Goal: Information Seeking & Learning: Learn about a topic

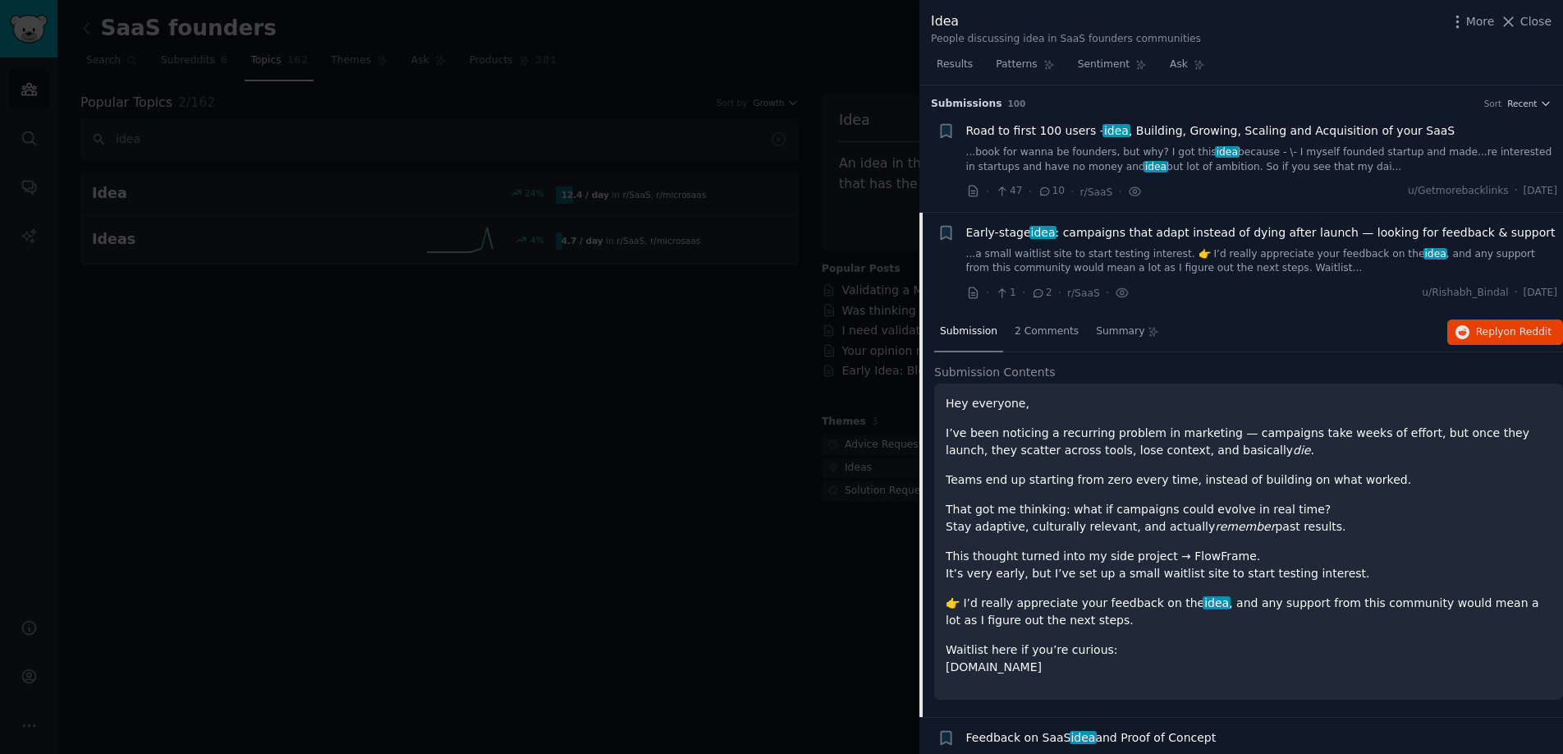
scroll to position [677, 0]
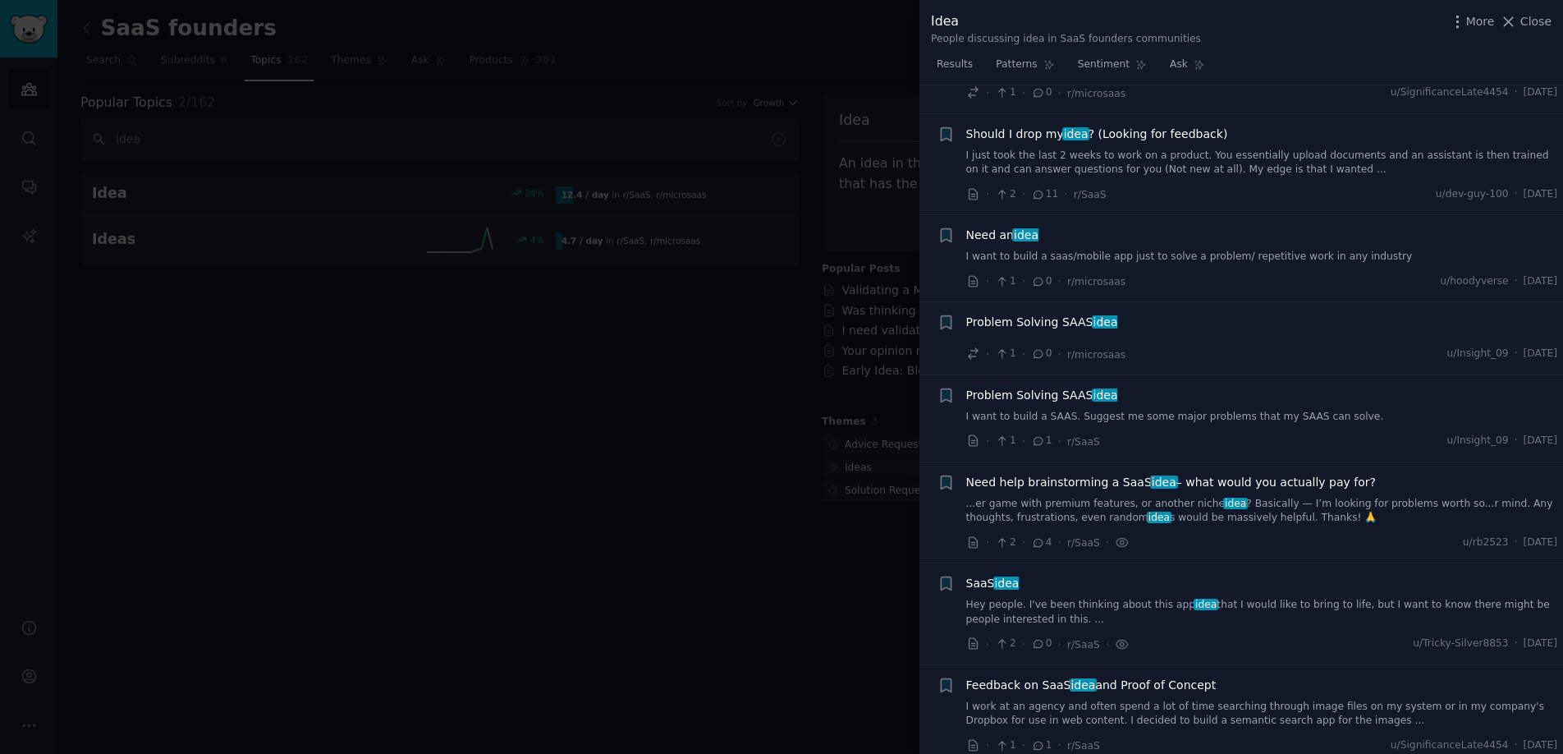
click at [804, 198] on div at bounding box center [781, 377] width 1563 height 754
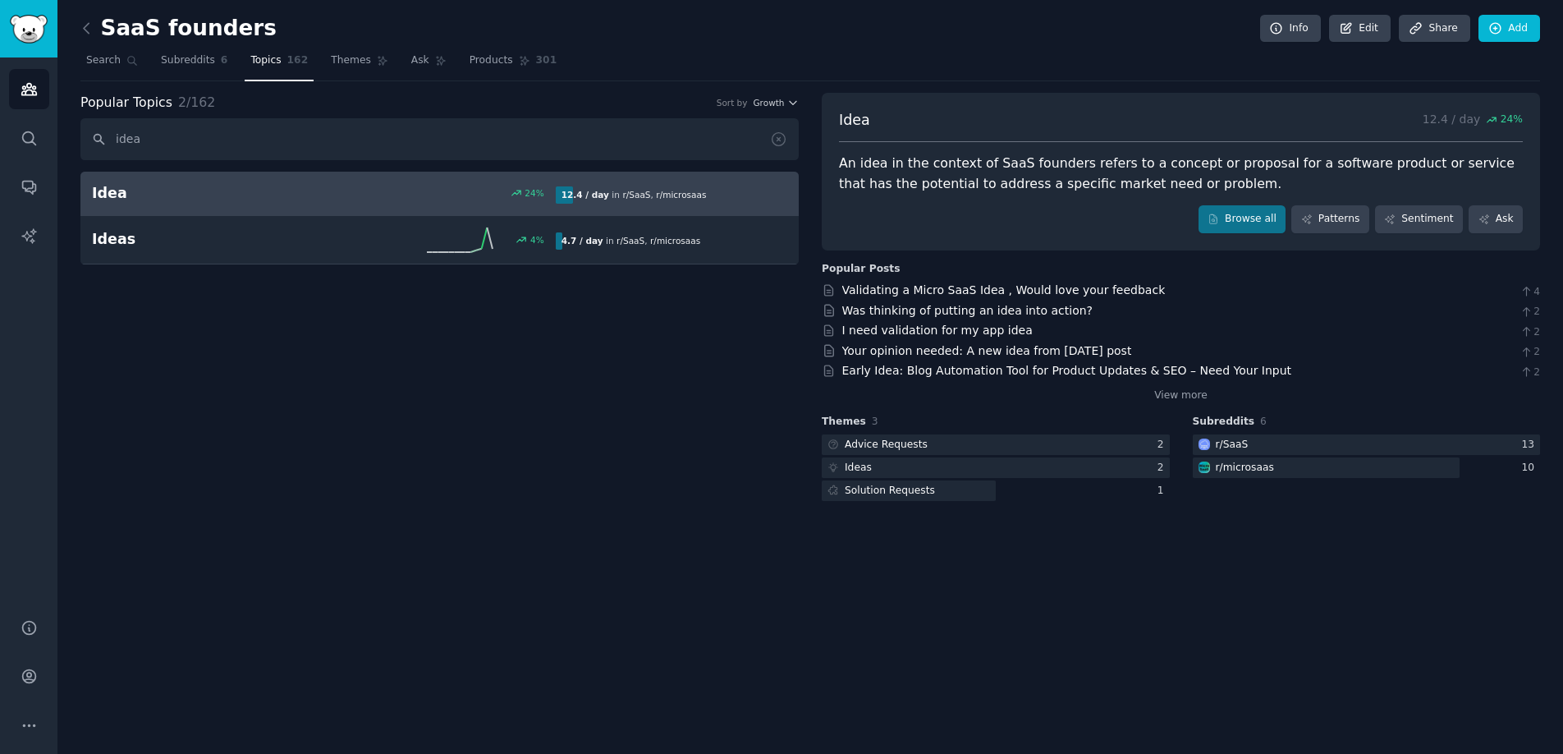
click at [1048, 176] on div "An idea in the context of SaaS founders refers to a concept or proposal for a s…" at bounding box center [1181, 174] width 684 height 40
click at [1020, 180] on div "An idea in the context of SaaS founders refers to a concept or proposal for a s…" at bounding box center [1181, 174] width 684 height 40
click at [1263, 218] on link "Browse all" at bounding box center [1243, 219] width 88 height 28
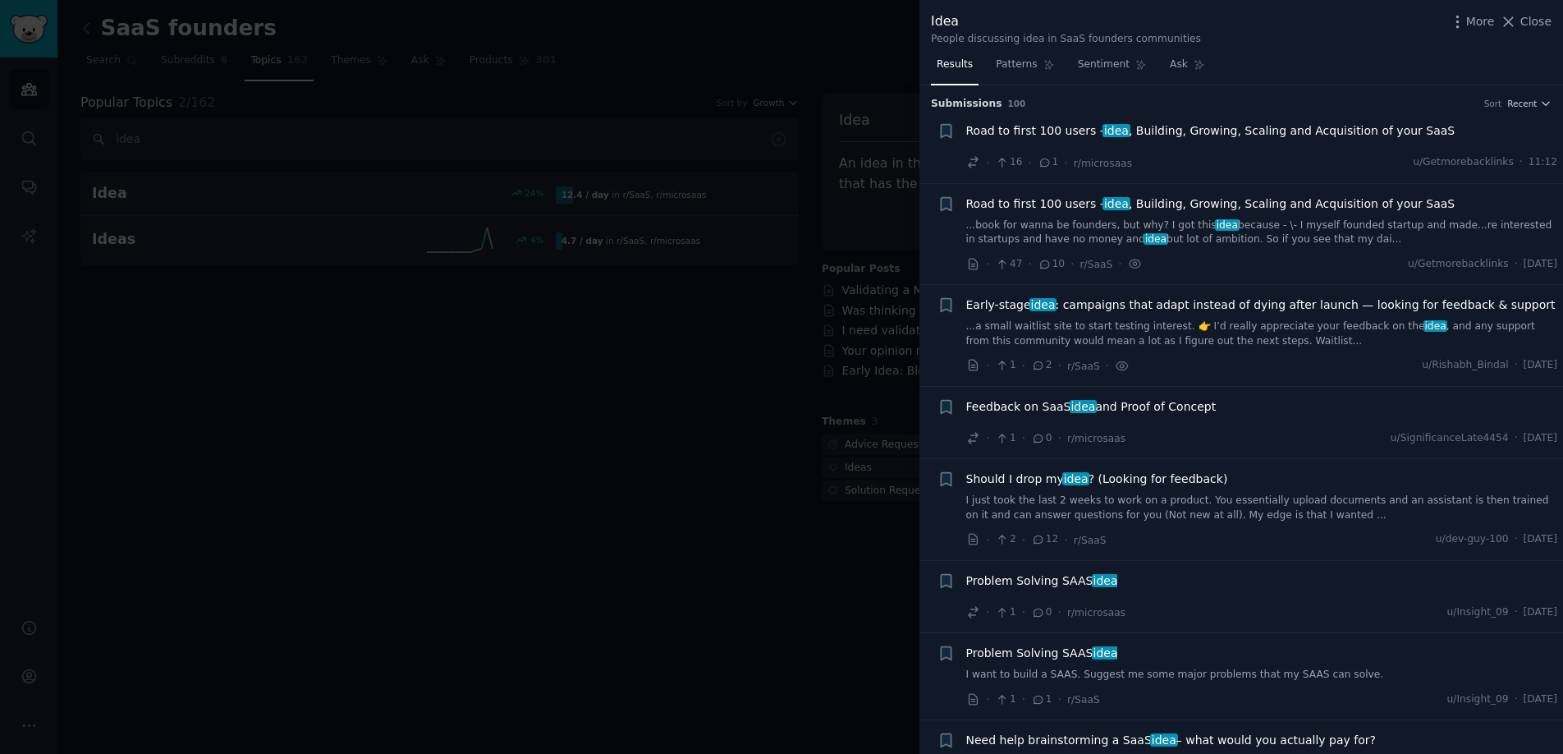
click at [1044, 235] on link "...book for wanna be founders, but why? I got this idea because - \- I myself f…" at bounding box center [1262, 232] width 592 height 29
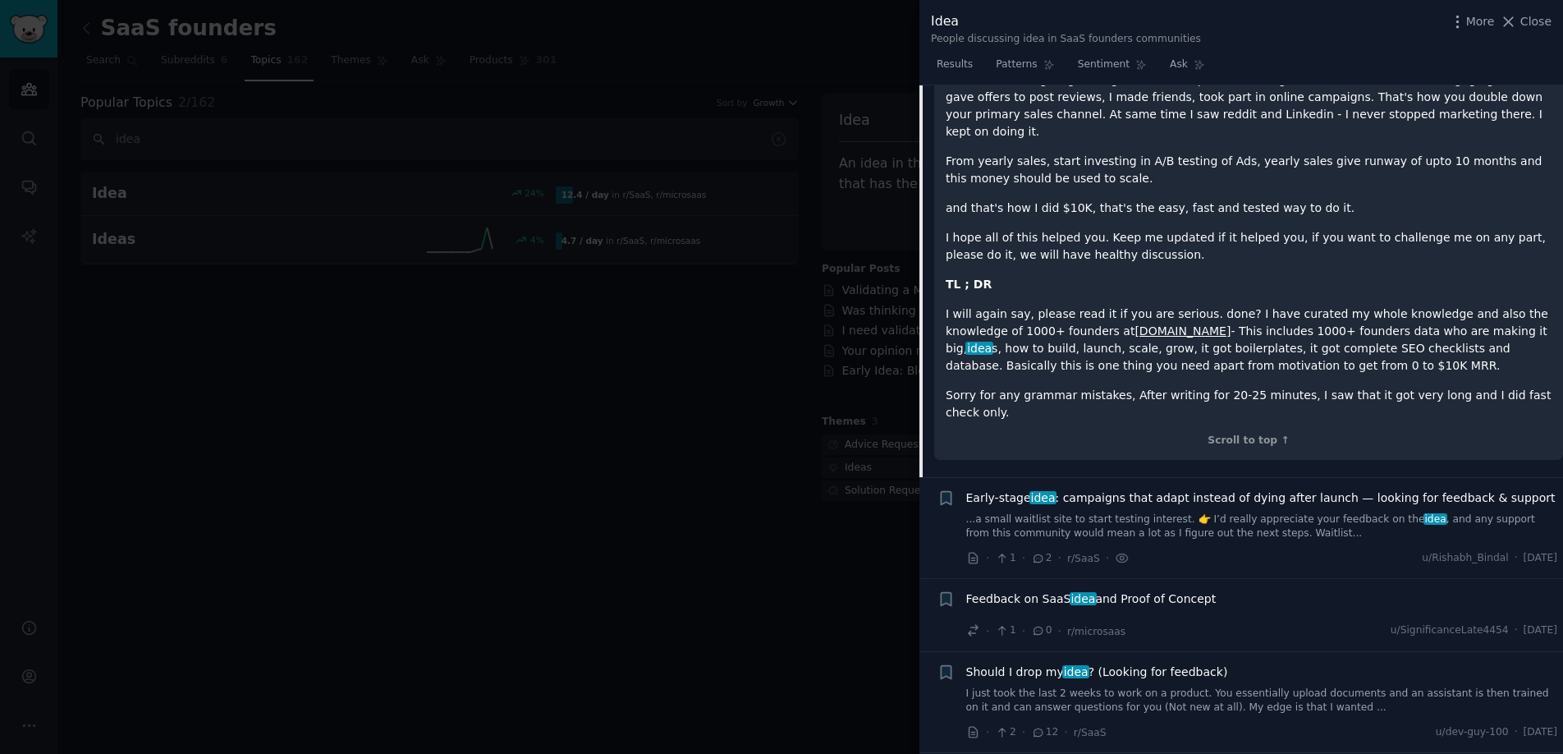
scroll to position [2337, 0]
click at [1132, 515] on link "...a small waitlist site to start testing interest. 👉 I’d really appreciate you…" at bounding box center [1262, 529] width 592 height 29
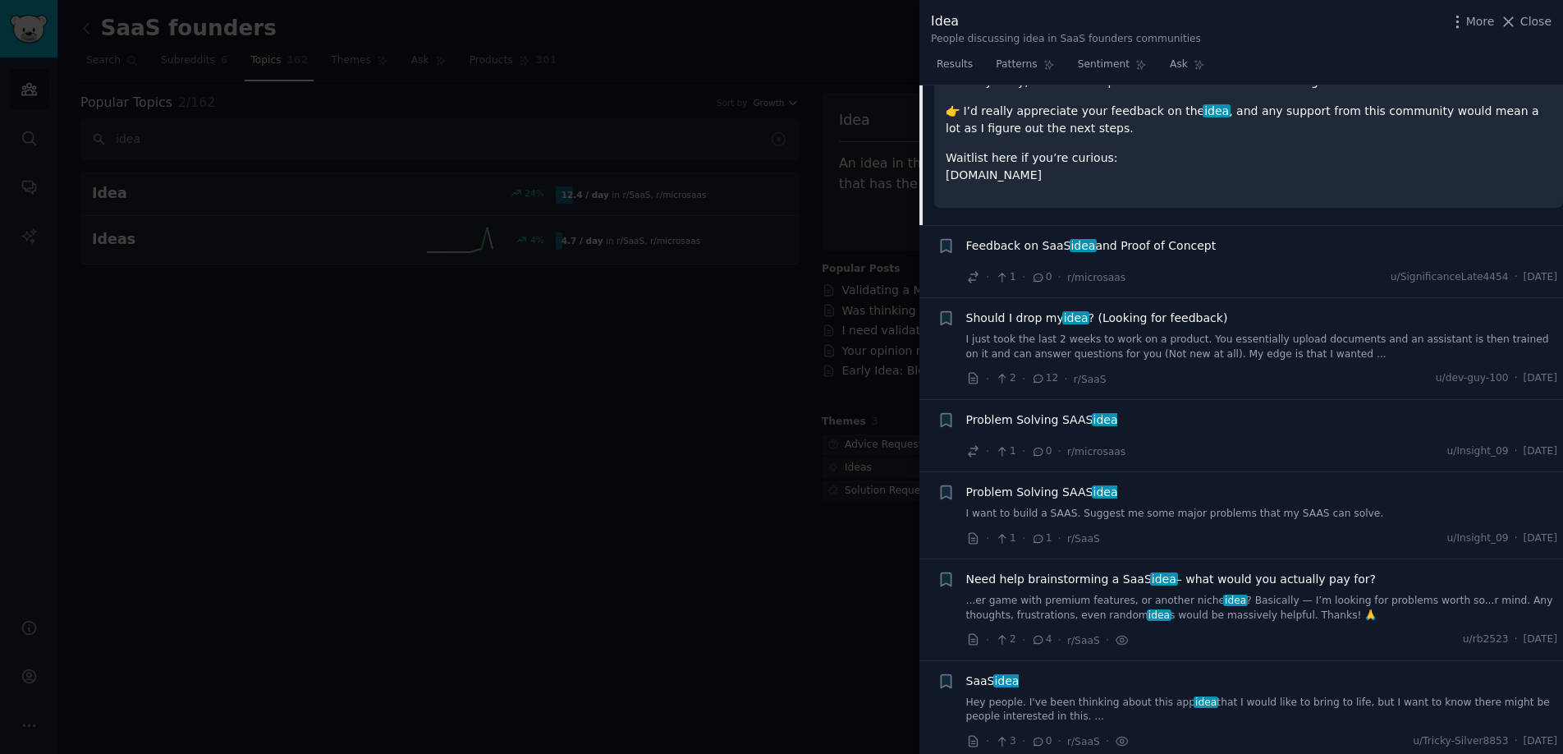
scroll to position [567, 0]
click at [1212, 255] on div "Feedback on SaaS idea and Proof of Concept" at bounding box center [1262, 247] width 592 height 23
click at [1183, 236] on span "Feedback on SaaS idea and Proof of Concept" at bounding box center [1091, 244] width 250 height 17
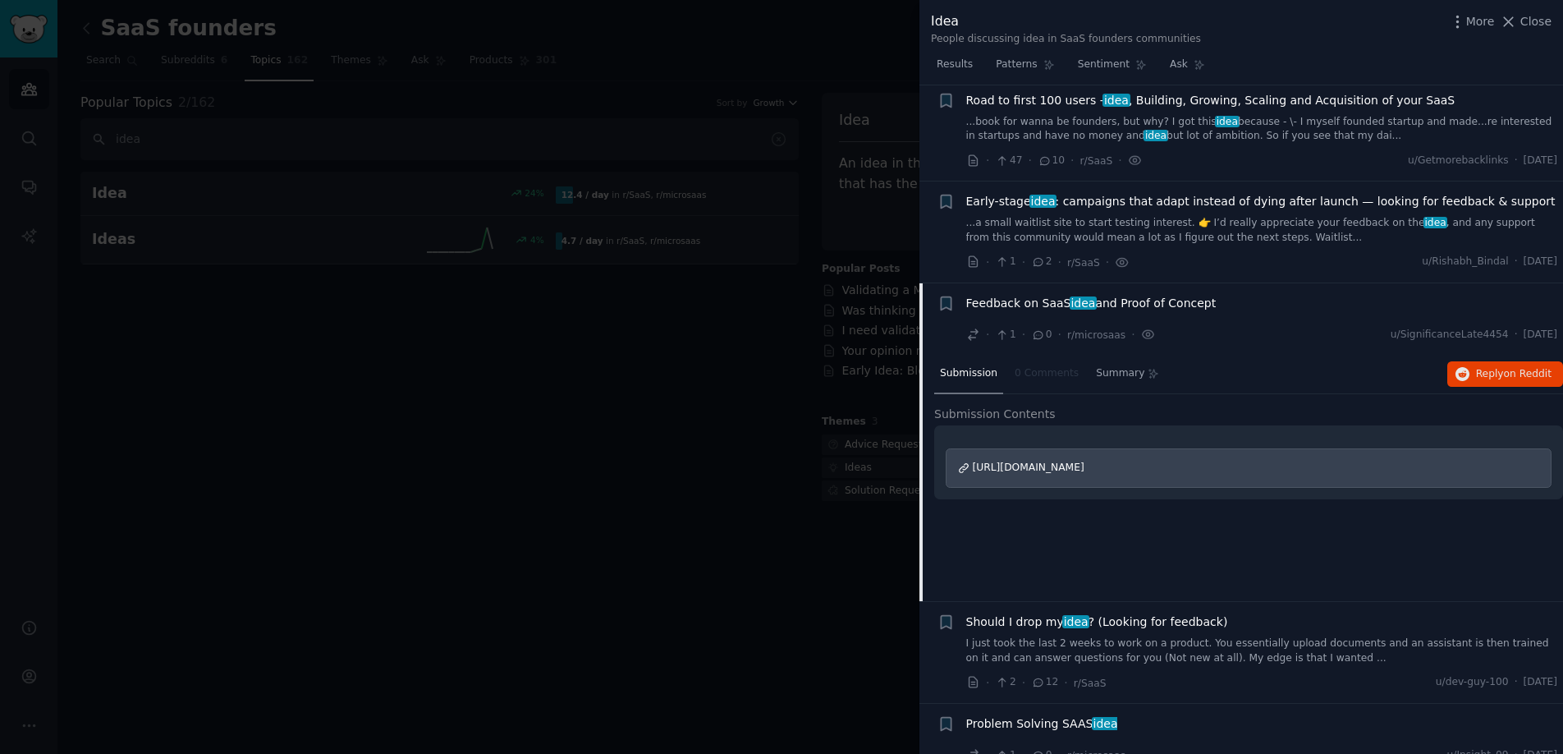
scroll to position [104, 0]
click at [1162, 306] on span "Feedback on SaaS idea and Proof of Concept" at bounding box center [1091, 302] width 250 height 17
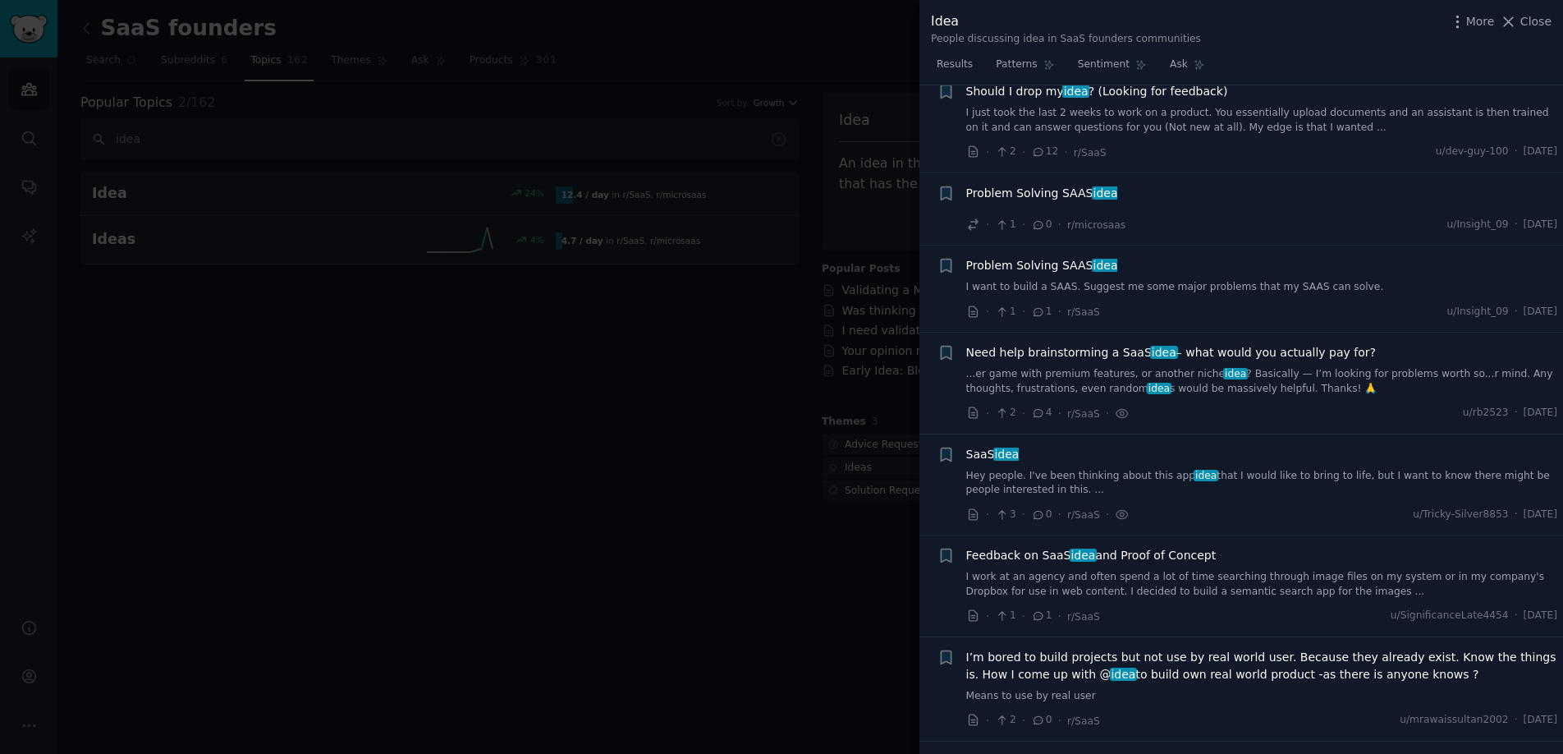
scroll to position [388, 0]
click at [1159, 274] on div "Problem Solving SAAS idea I want to build a SAAS. Suggest me some major problem…" at bounding box center [1262, 275] width 592 height 38
click at [1164, 287] on link "I want to build a SAAS. Suggest me some major problems that my SAAS can solve." at bounding box center [1262, 286] width 592 height 15
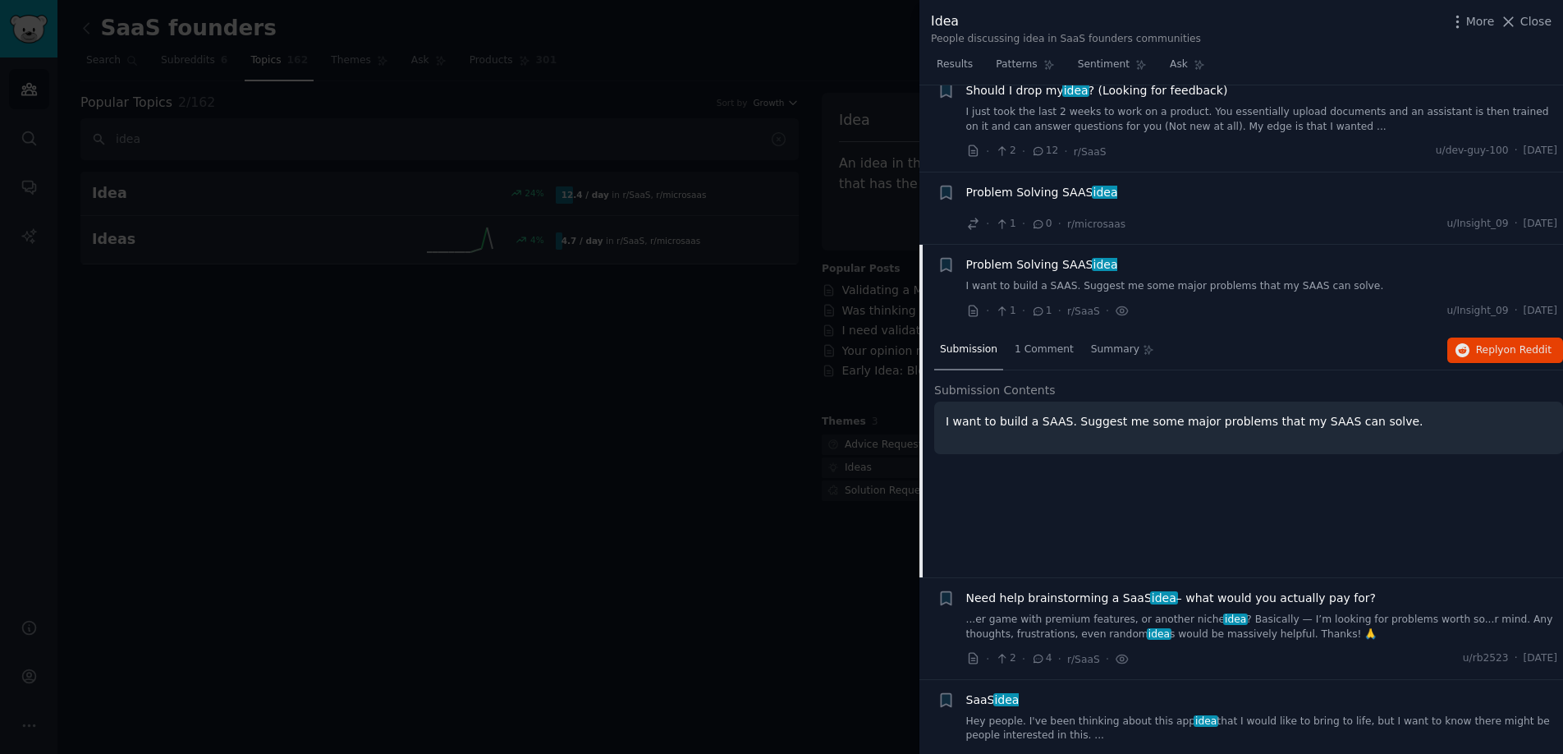
scroll to position [549, 0]
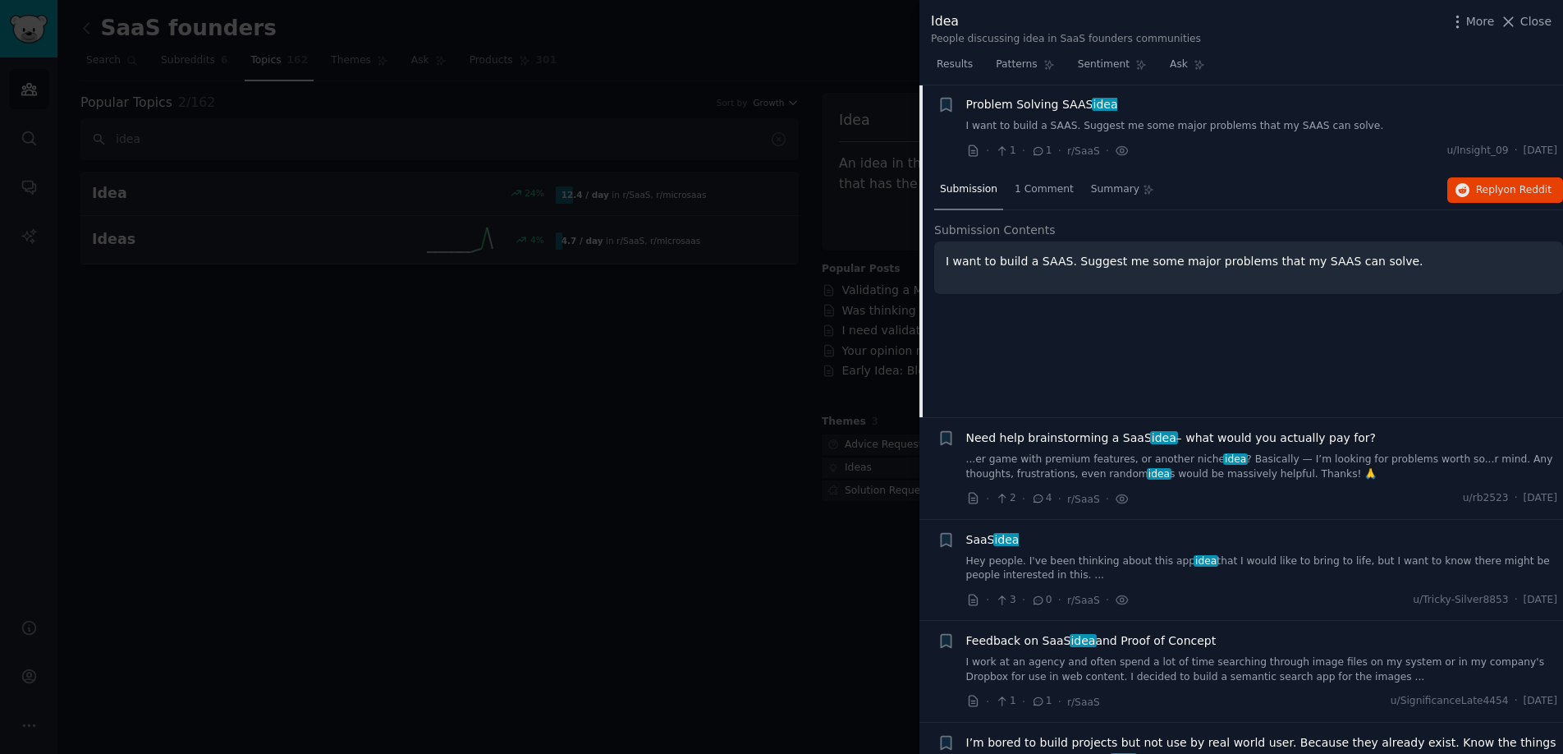
click at [1163, 126] on link "I want to build a SAAS. Suggest me some major problems that my SAAS can solve." at bounding box center [1262, 126] width 592 height 15
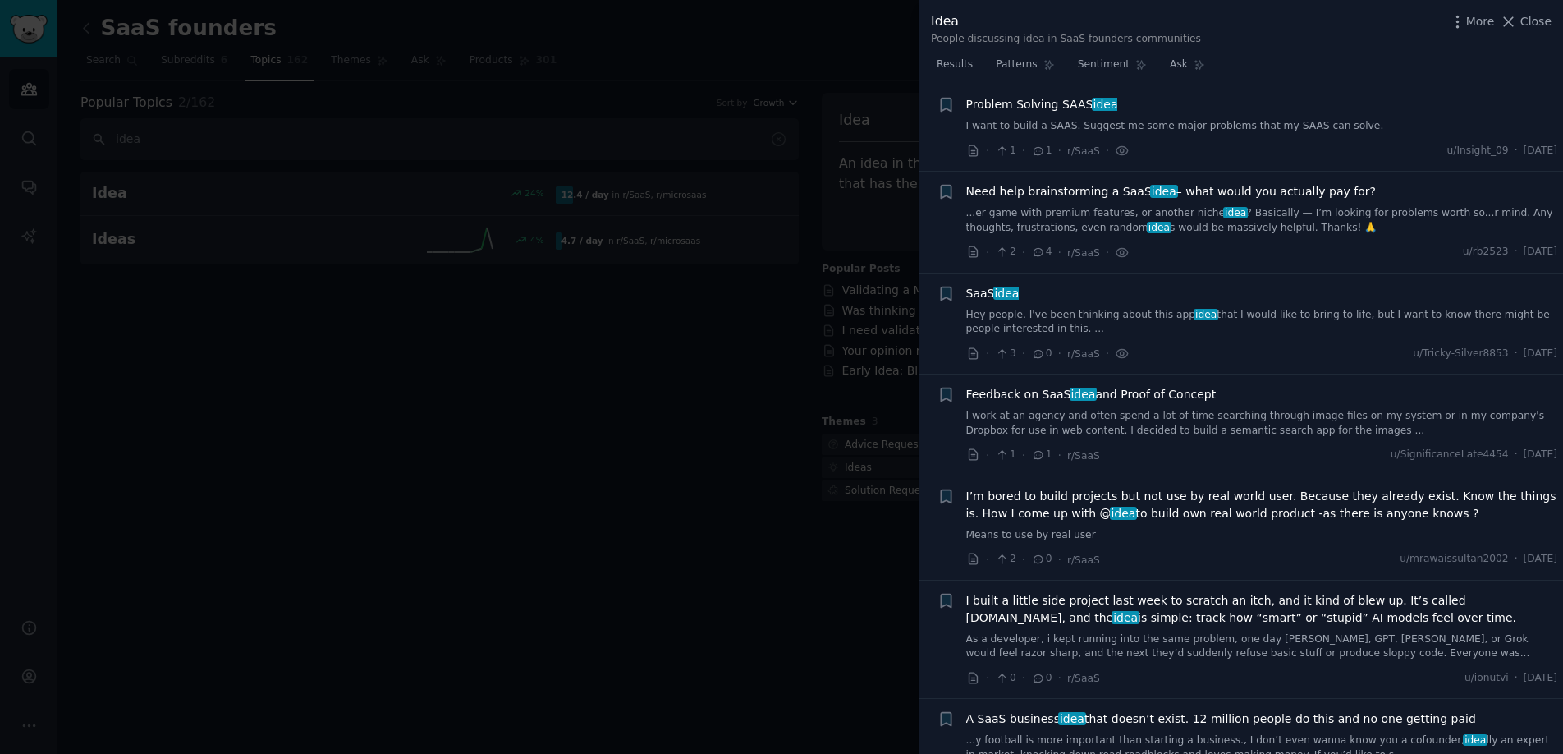
click at [1062, 209] on link "...er game with premium features, or another niche idea ? Basically — I’m looki…" at bounding box center [1262, 220] width 592 height 29
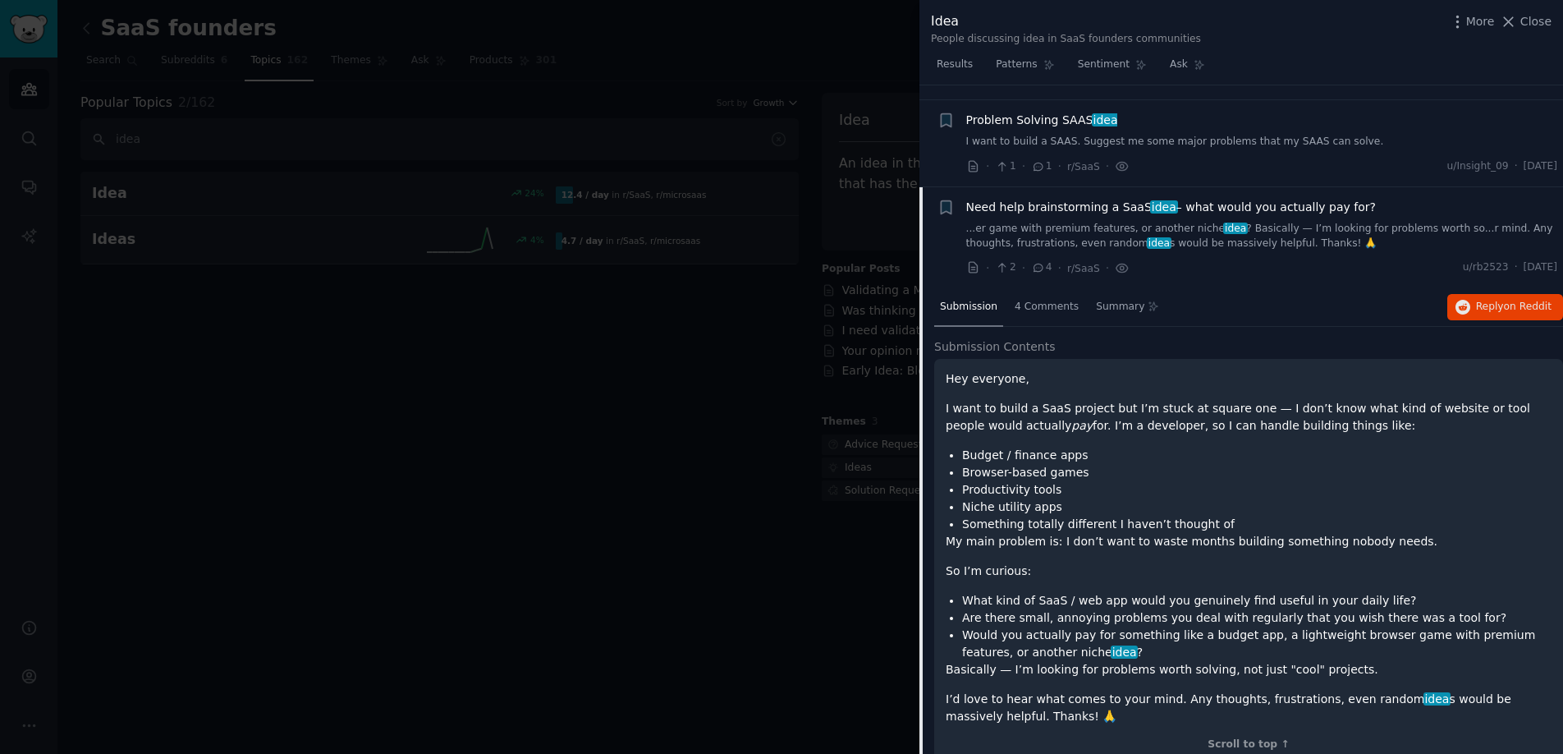
scroll to position [525, 0]
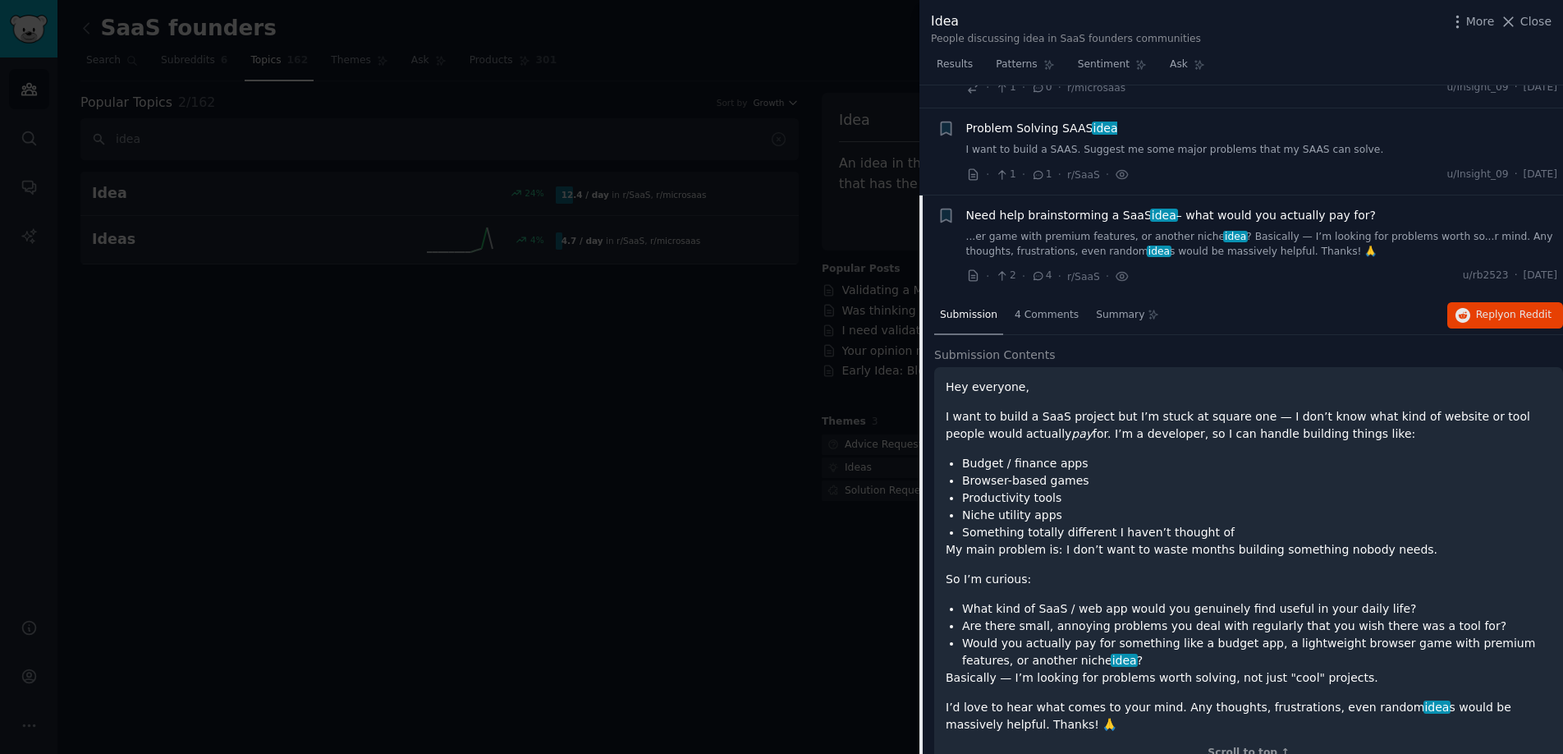
click at [1052, 217] on span "Need help brainstorming a SaaS idea – what would you actually pay for?" at bounding box center [1171, 215] width 410 height 17
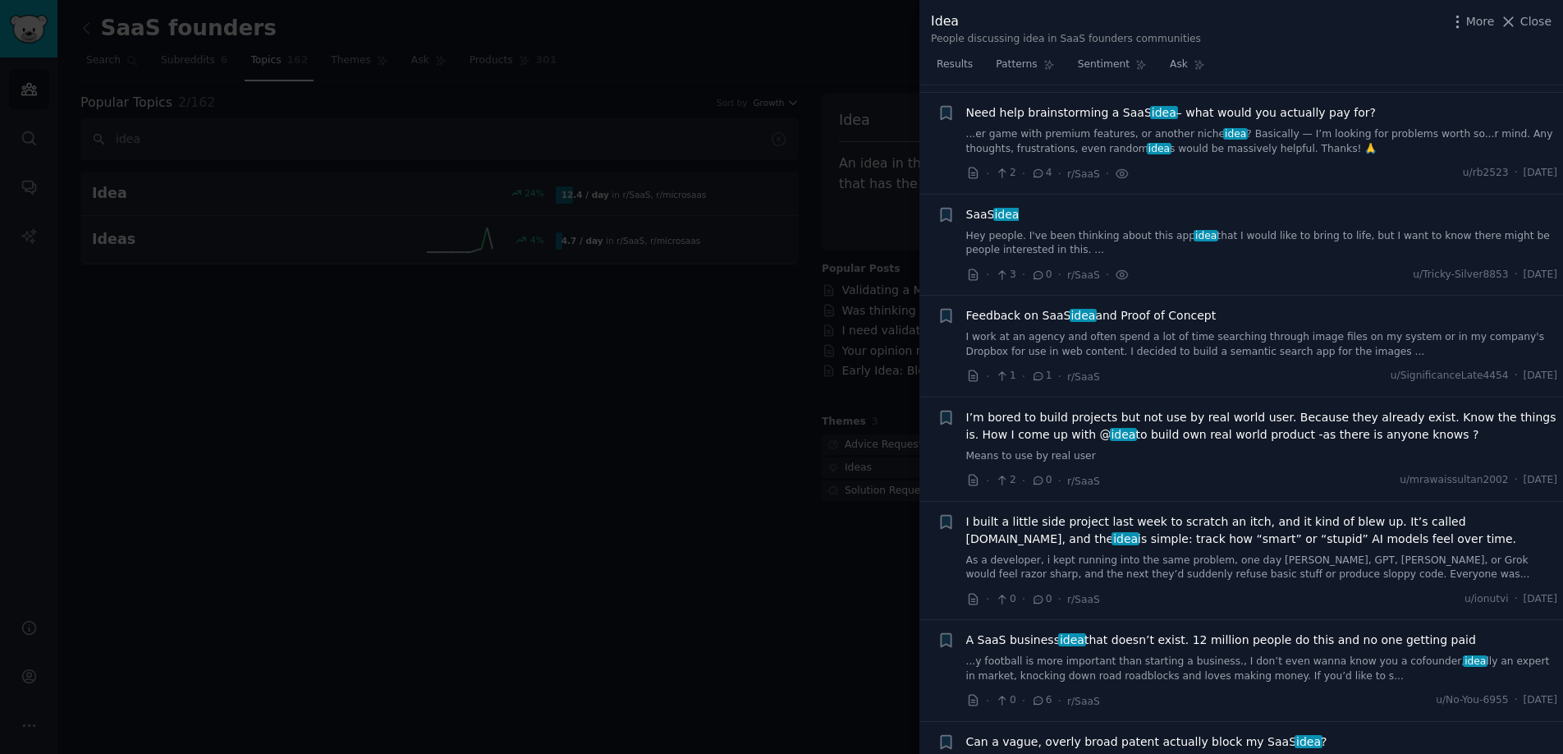
scroll to position [636, 0]
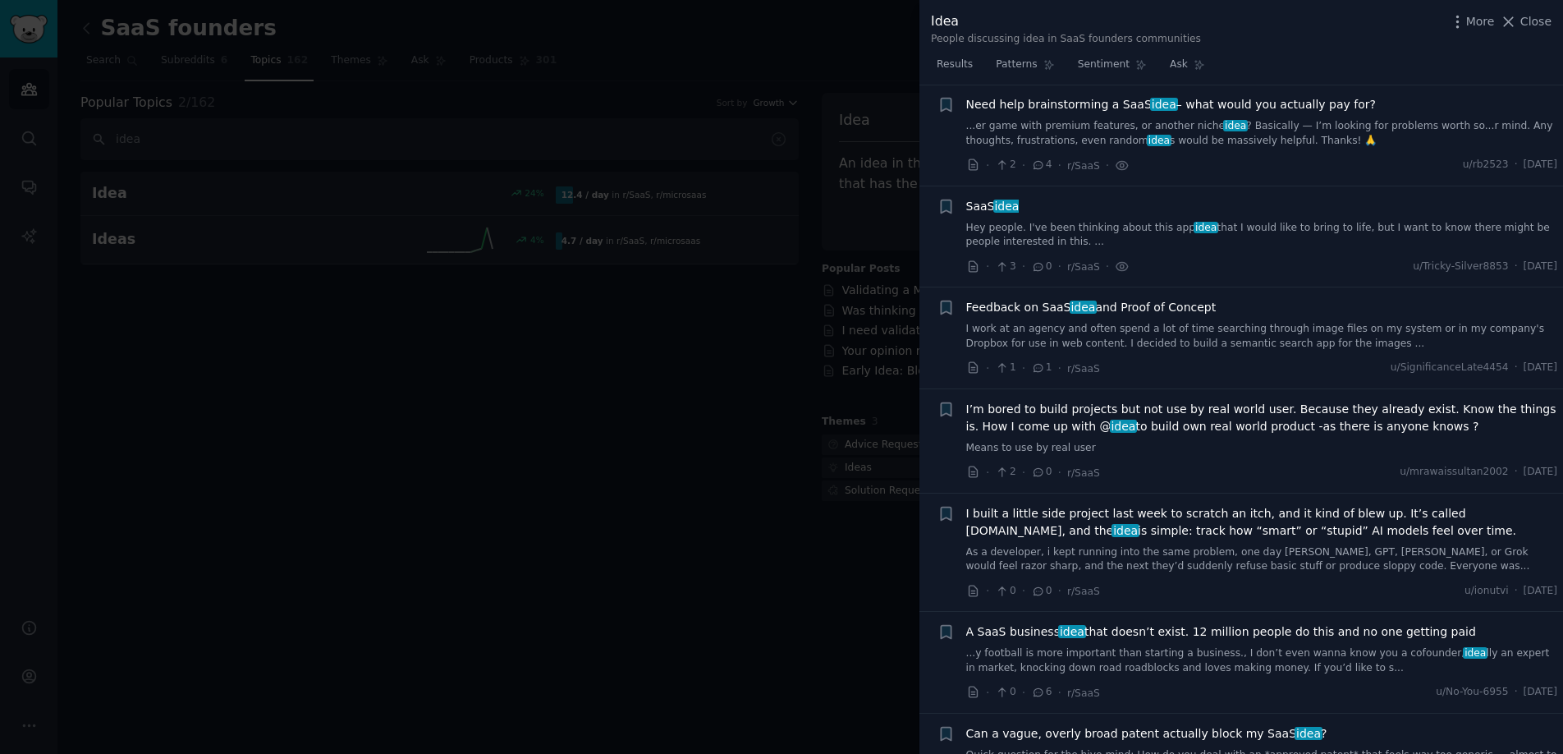
click at [1041, 168] on icon at bounding box center [1038, 164] width 15 height 11
click at [1039, 165] on icon at bounding box center [1039, 164] width 9 height 7
click at [1056, 121] on link "...er game with premium features, or another niche idea ? Basically — I’m looki…" at bounding box center [1262, 133] width 592 height 29
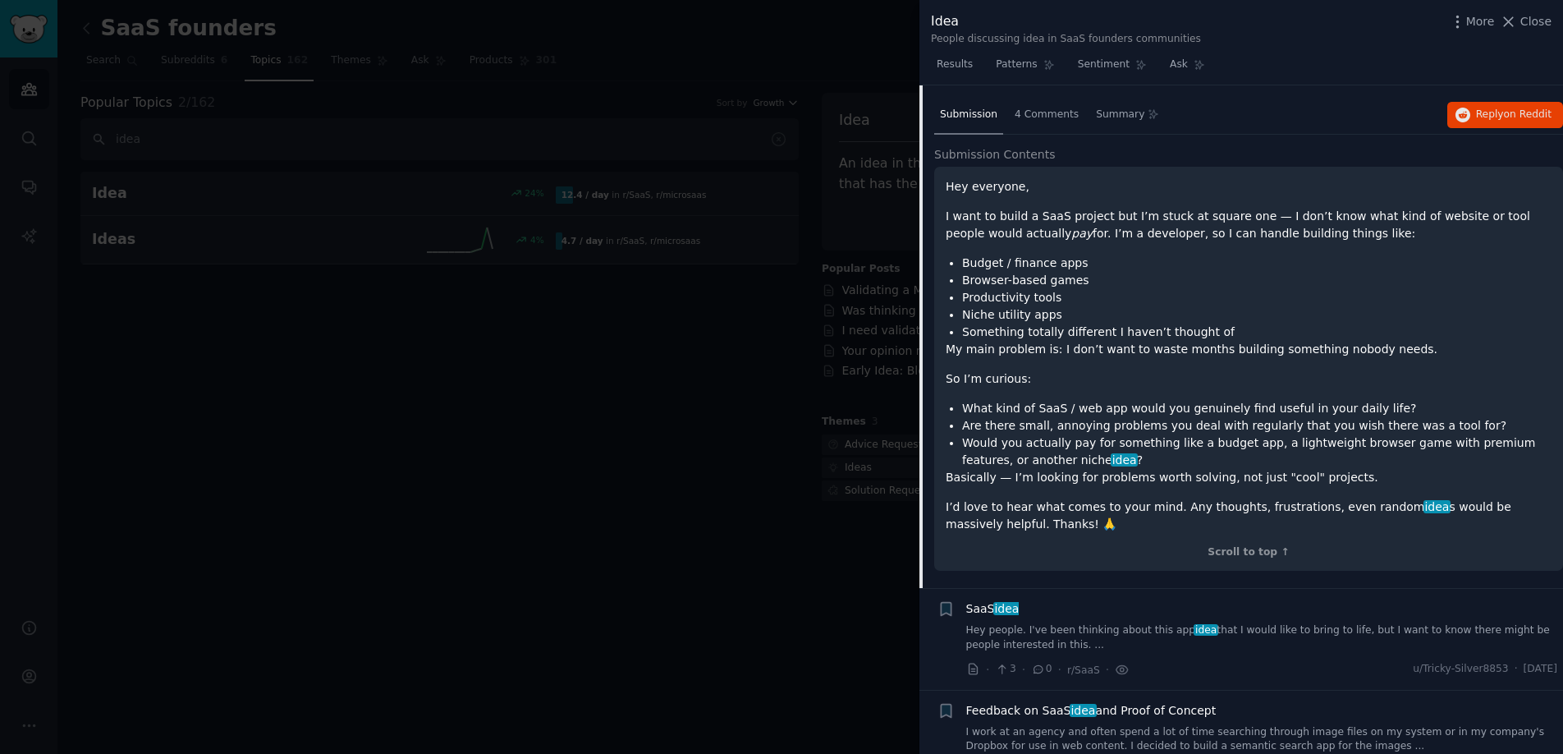
scroll to position [662, 0]
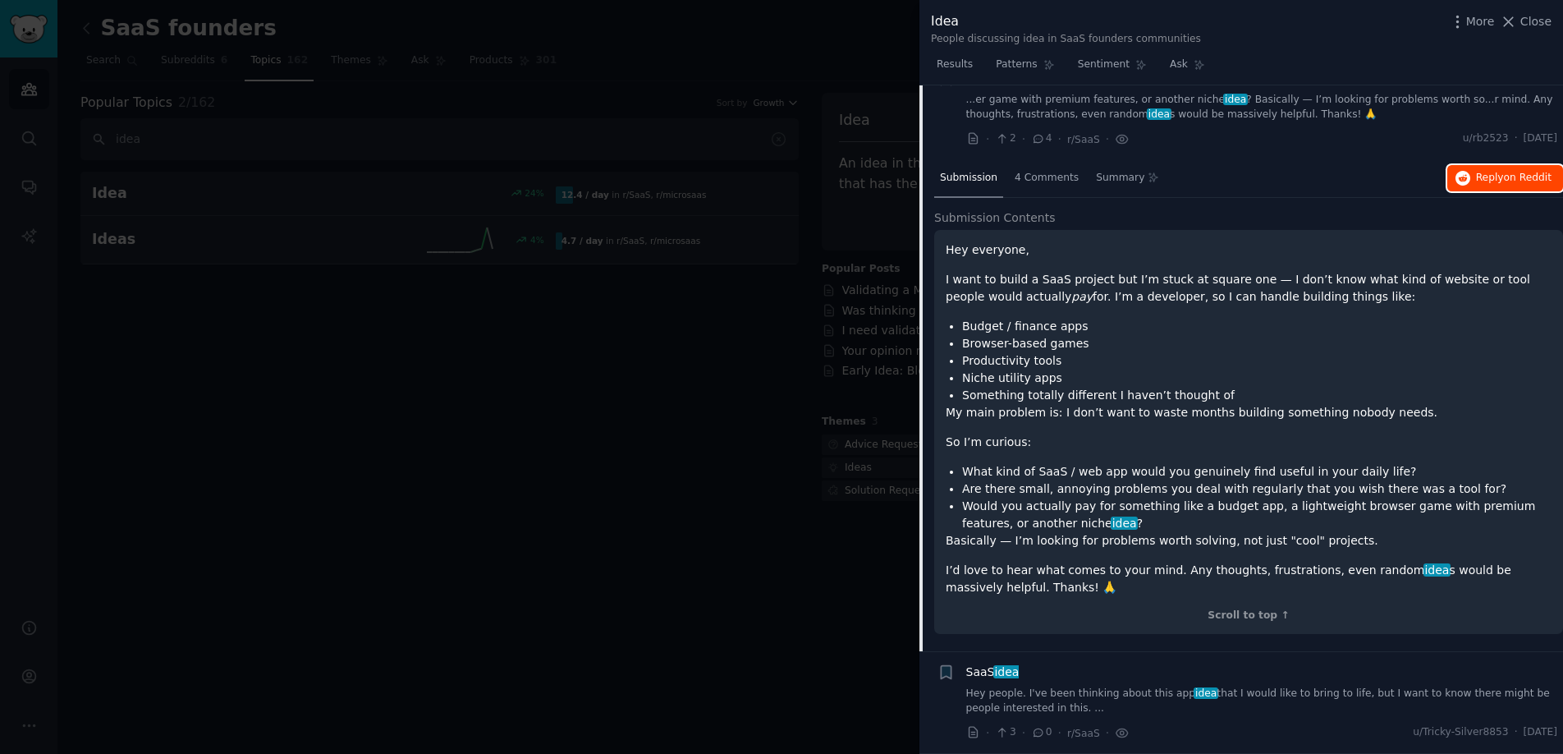
click at [1499, 183] on span "Reply on Reddit" at bounding box center [1514, 178] width 76 height 15
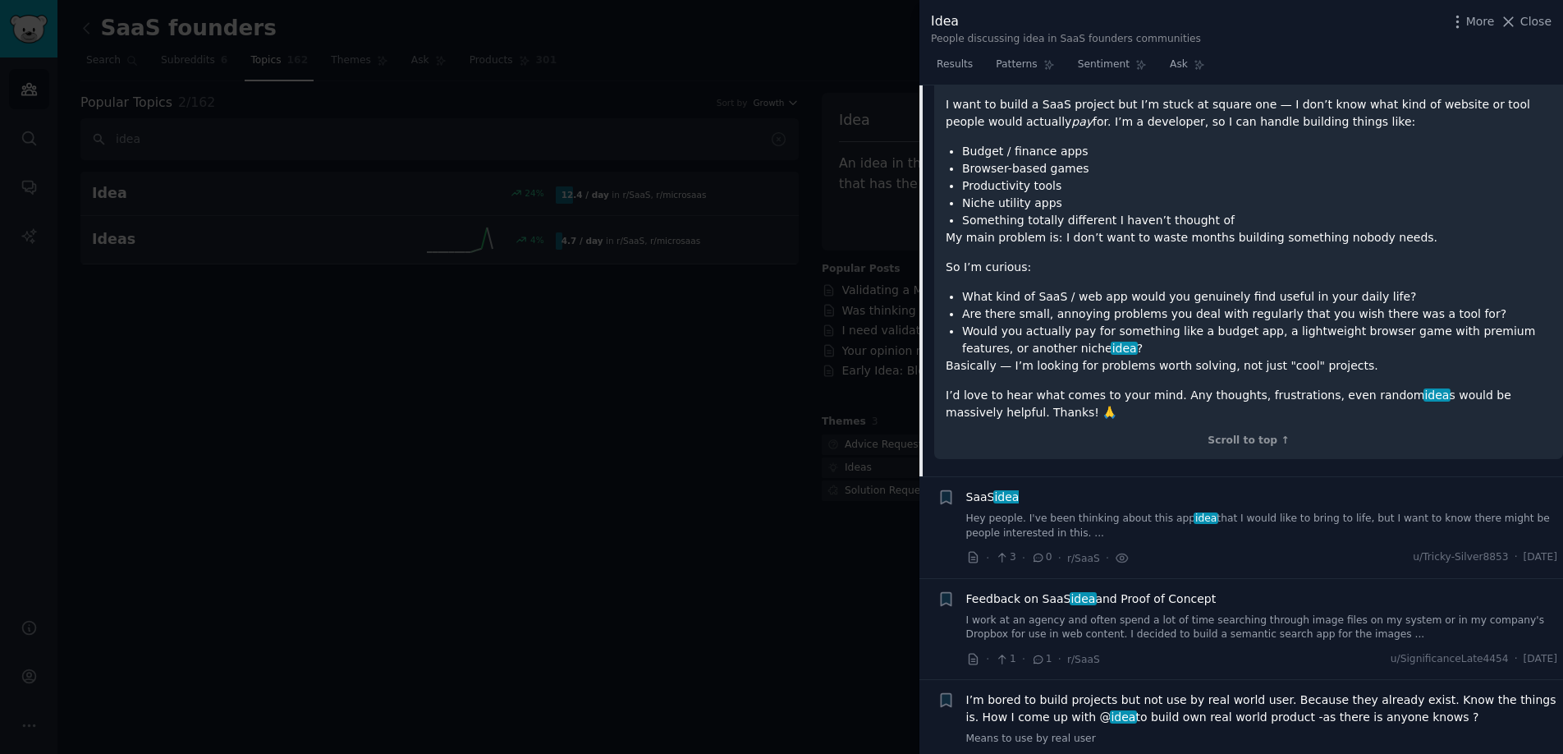
scroll to position [1022, 0]
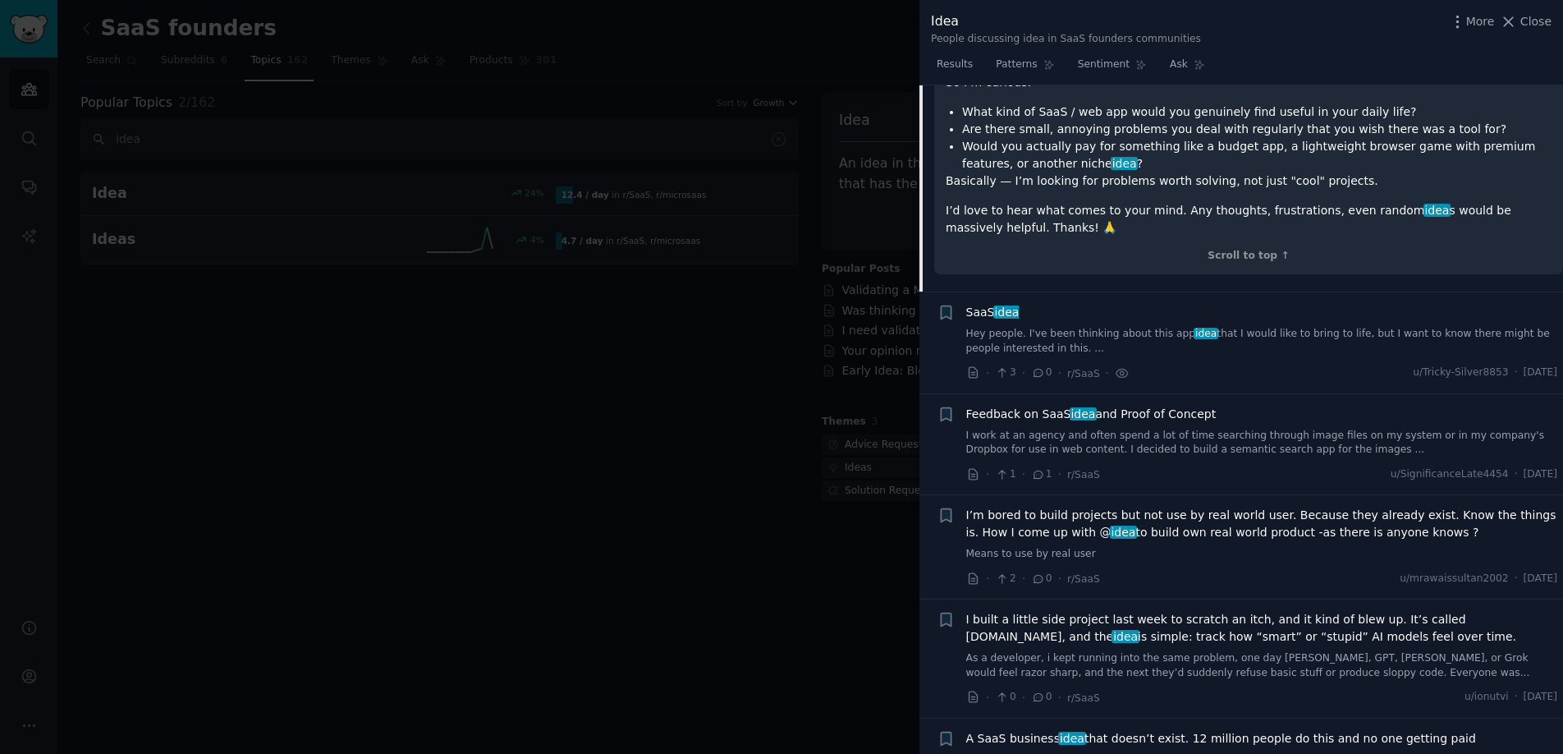
click at [1136, 331] on link "Hey people. I've been thinking about this app idea that I would like to bring t…" at bounding box center [1262, 341] width 592 height 29
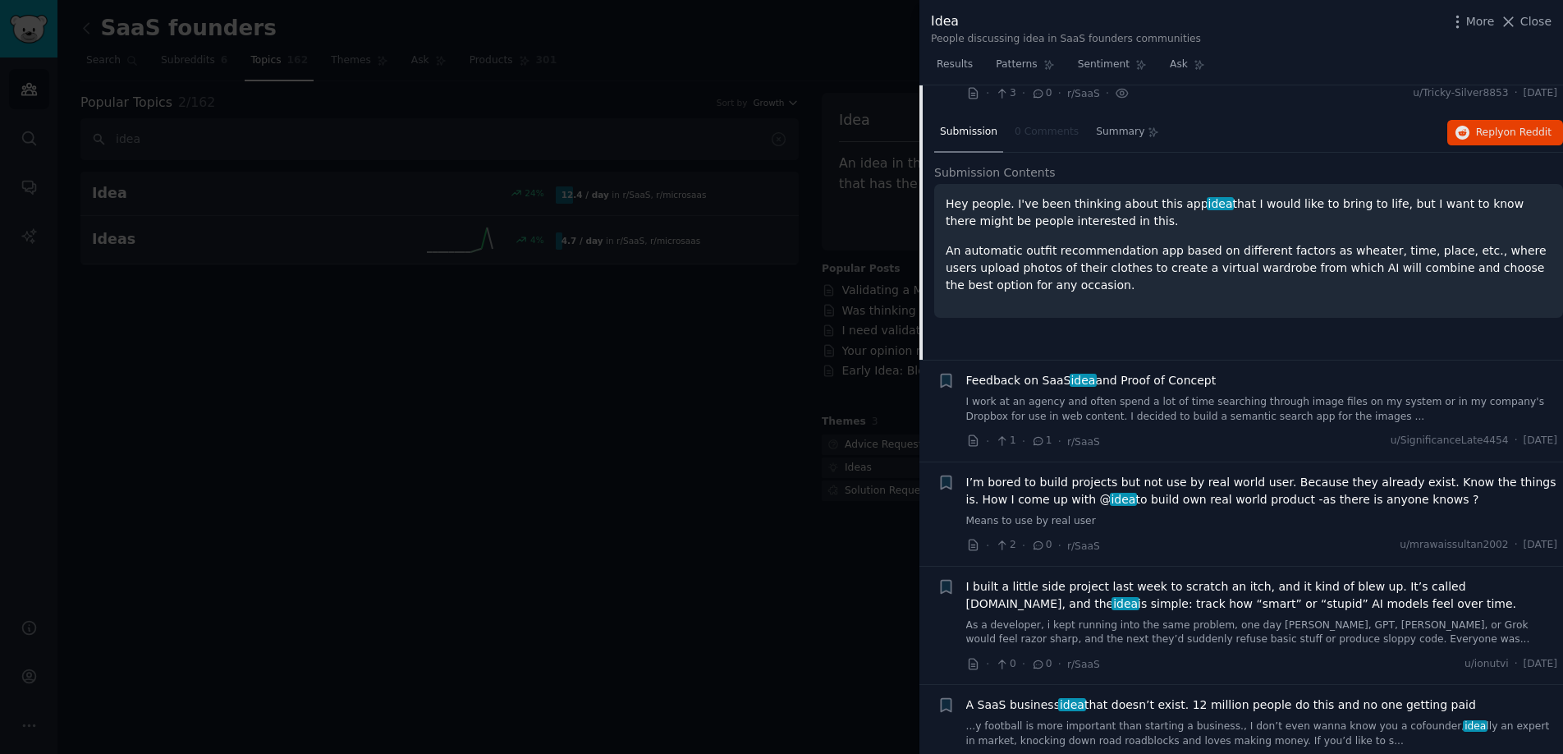
scroll to position [810, 0]
click at [1133, 414] on link "I work at an agency and often spend a lot of time searching through image files…" at bounding box center [1262, 407] width 592 height 29
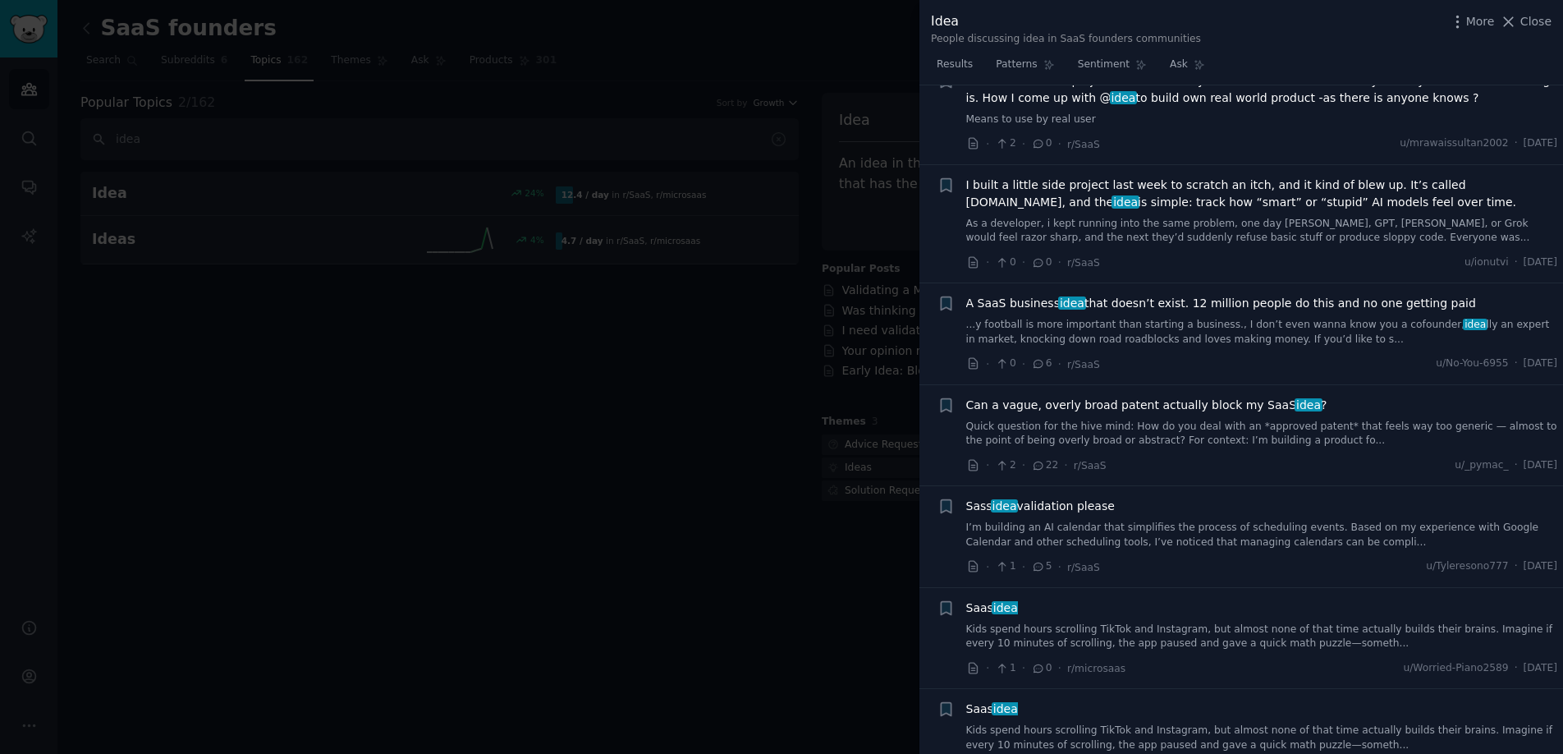
scroll to position [1205, 0]
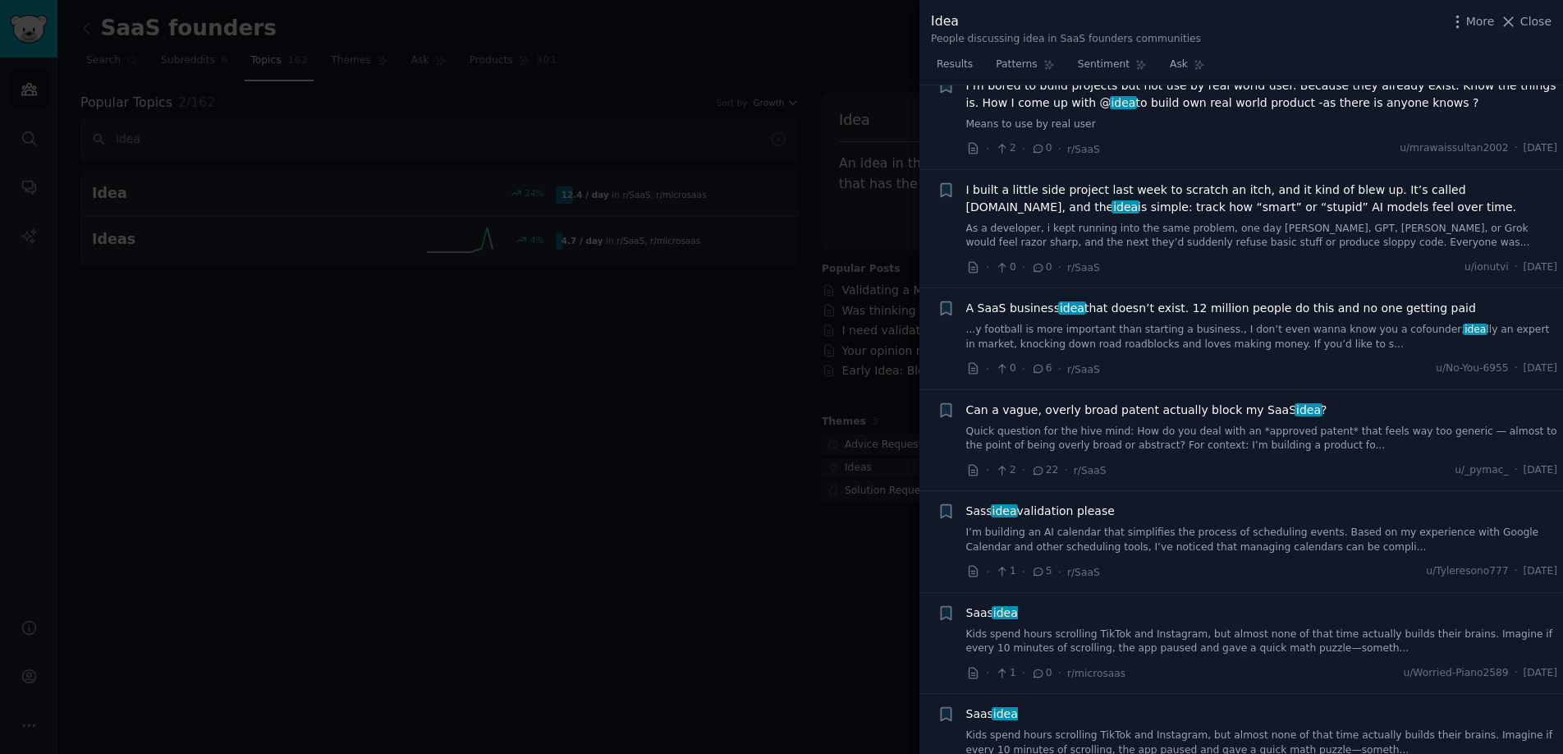
click at [1190, 227] on link "As a developer, i kept running into the same problem, one day [PERSON_NAME], GP…" at bounding box center [1262, 236] width 592 height 29
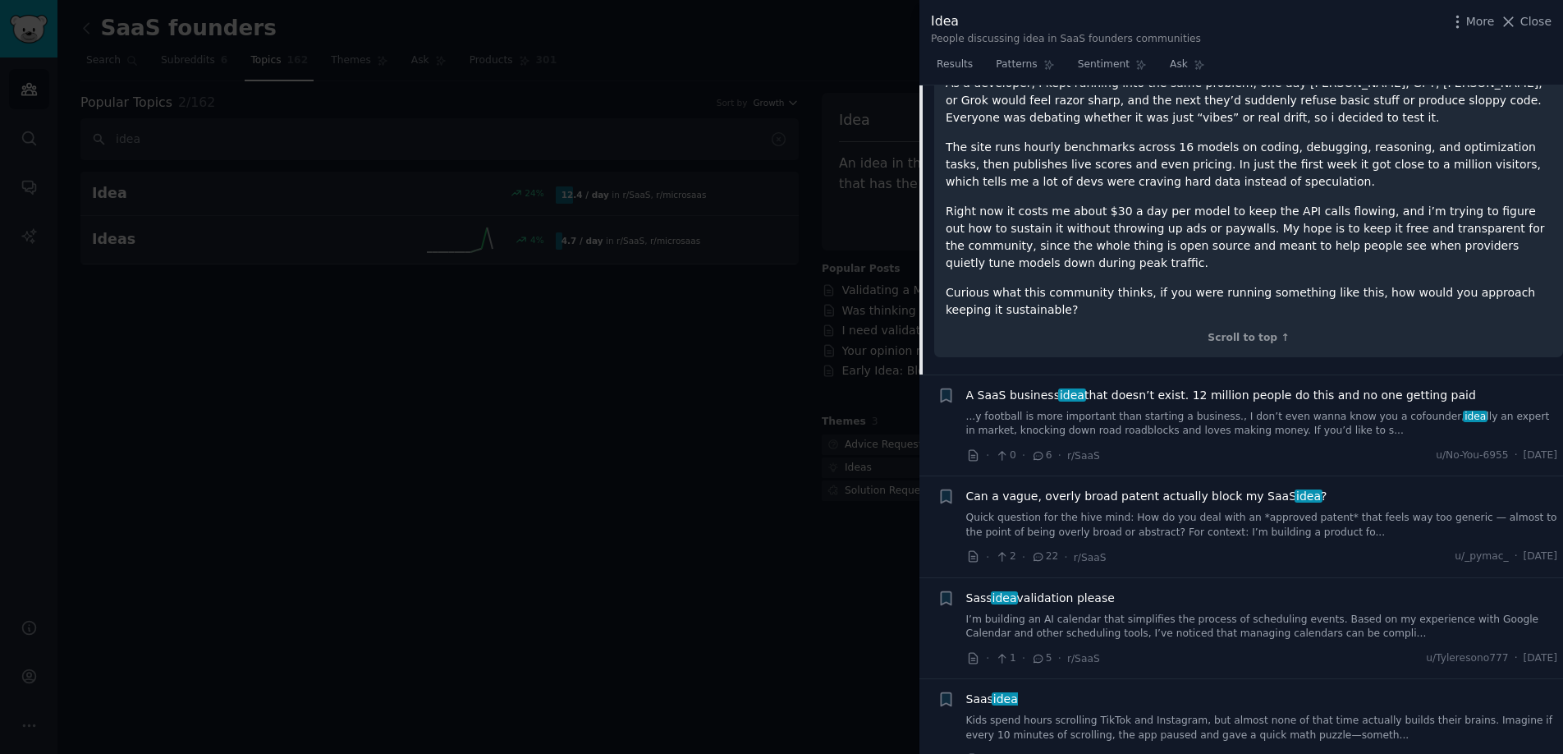
scroll to position [1256, 0]
click at [1142, 404] on div "A SaaS business idea that doesn’t exist. 12 million people do this and no one g…" at bounding box center [1262, 411] width 592 height 52
click at [1135, 392] on span "A SaaS business idea that doesn’t exist. 12 million people do this and no one g…" at bounding box center [1221, 393] width 510 height 17
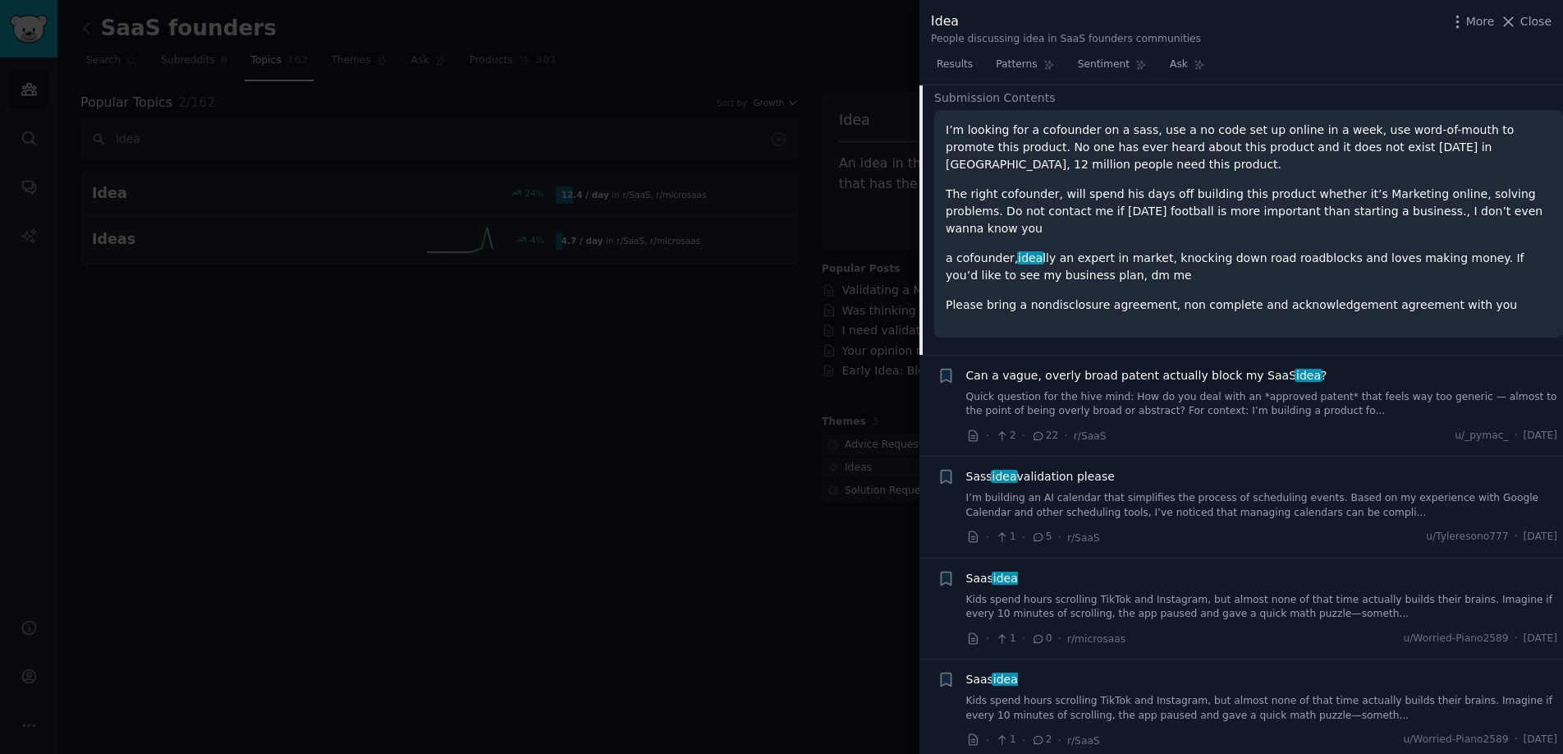
scroll to position [1310, 0]
click at [1157, 366] on span "Can a vague, overly broad patent actually block my SaaS idea ?" at bounding box center [1146, 374] width 361 height 17
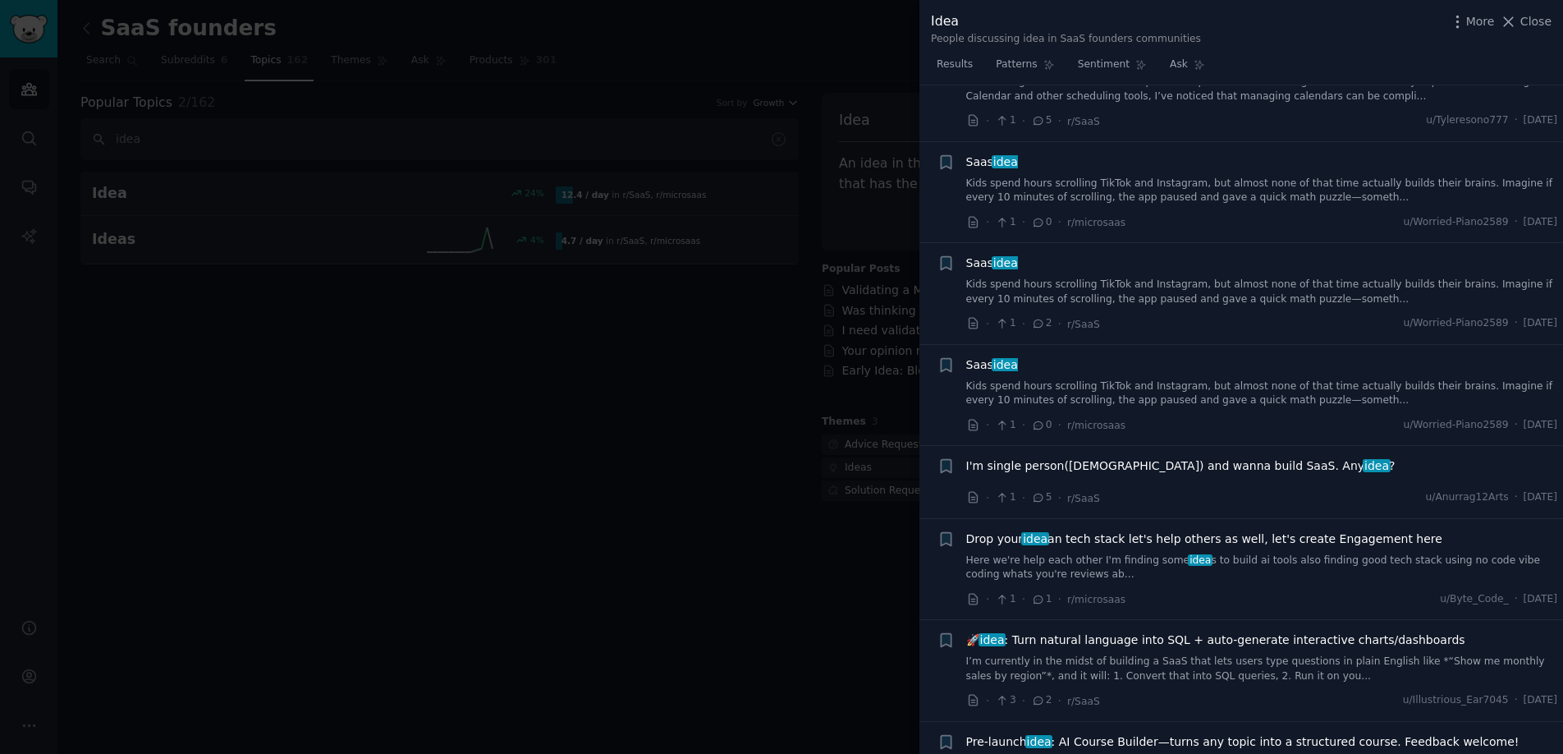
scroll to position [1756, 0]
click at [1160, 390] on link "Kids spend hours scrolling TikTok and Instagram, but almost none of that time a…" at bounding box center [1262, 393] width 592 height 29
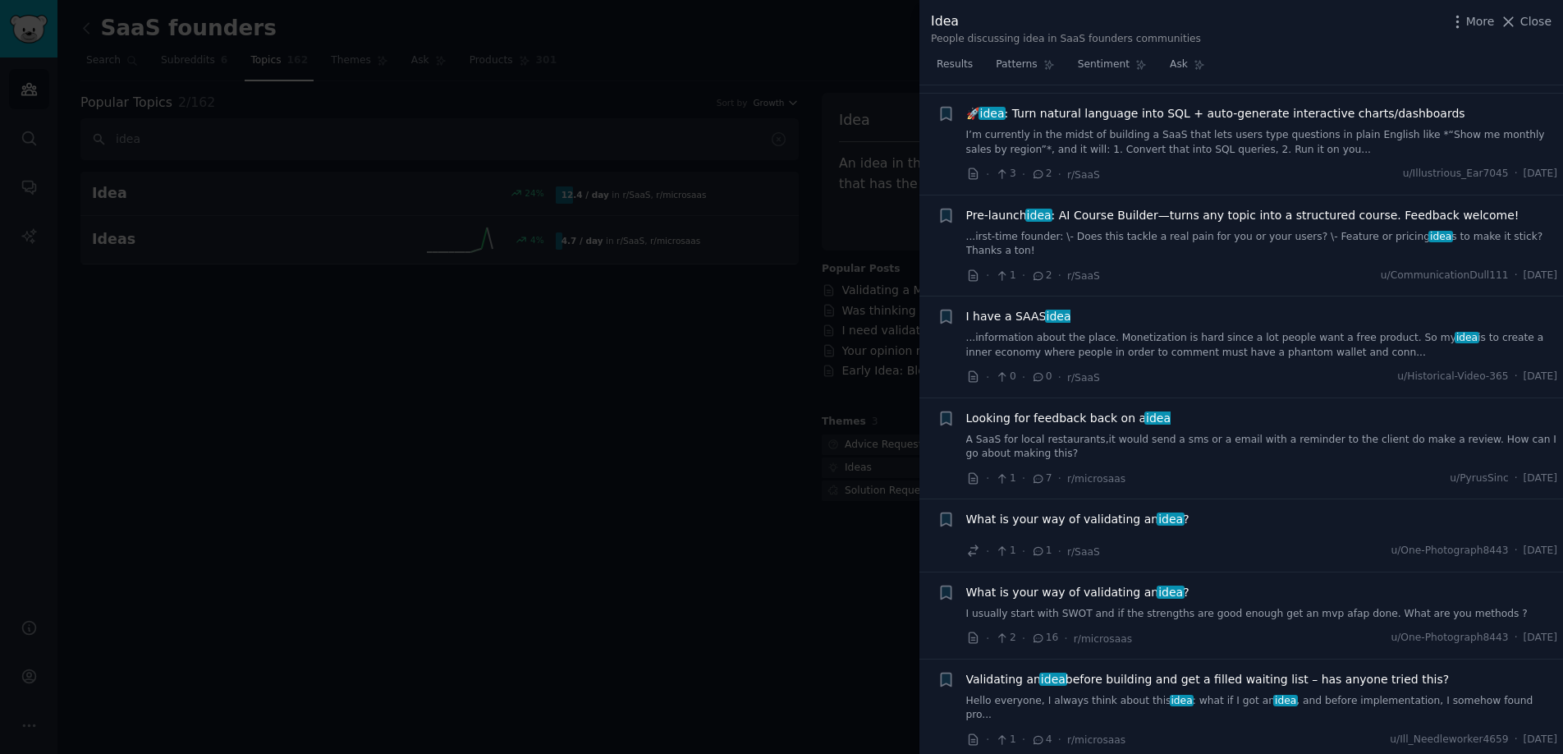
scroll to position [2217, 0]
click at [1173, 328] on link "...information about the place. Monetization is hard since a lot people want a …" at bounding box center [1262, 342] width 592 height 29
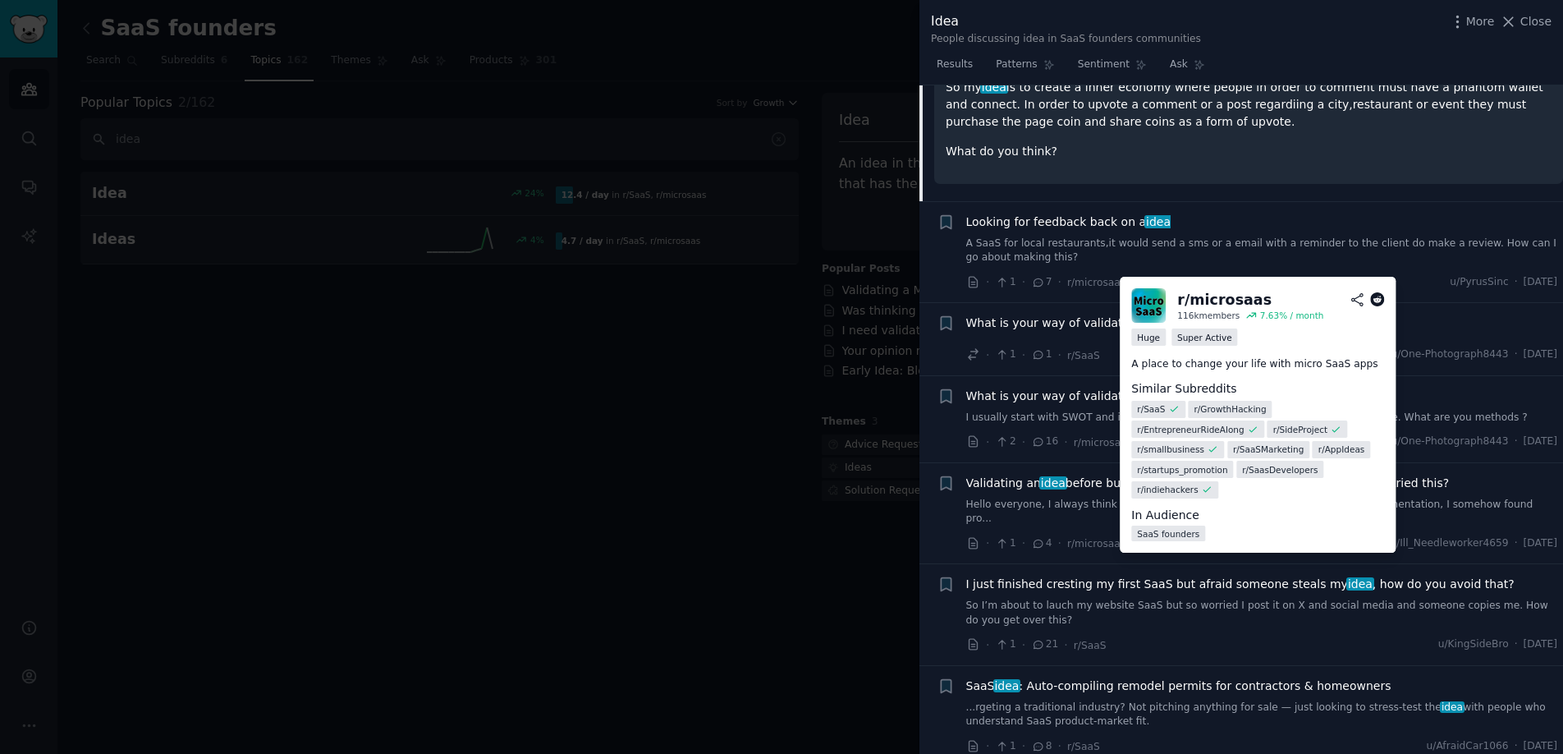
scroll to position [2417, 0]
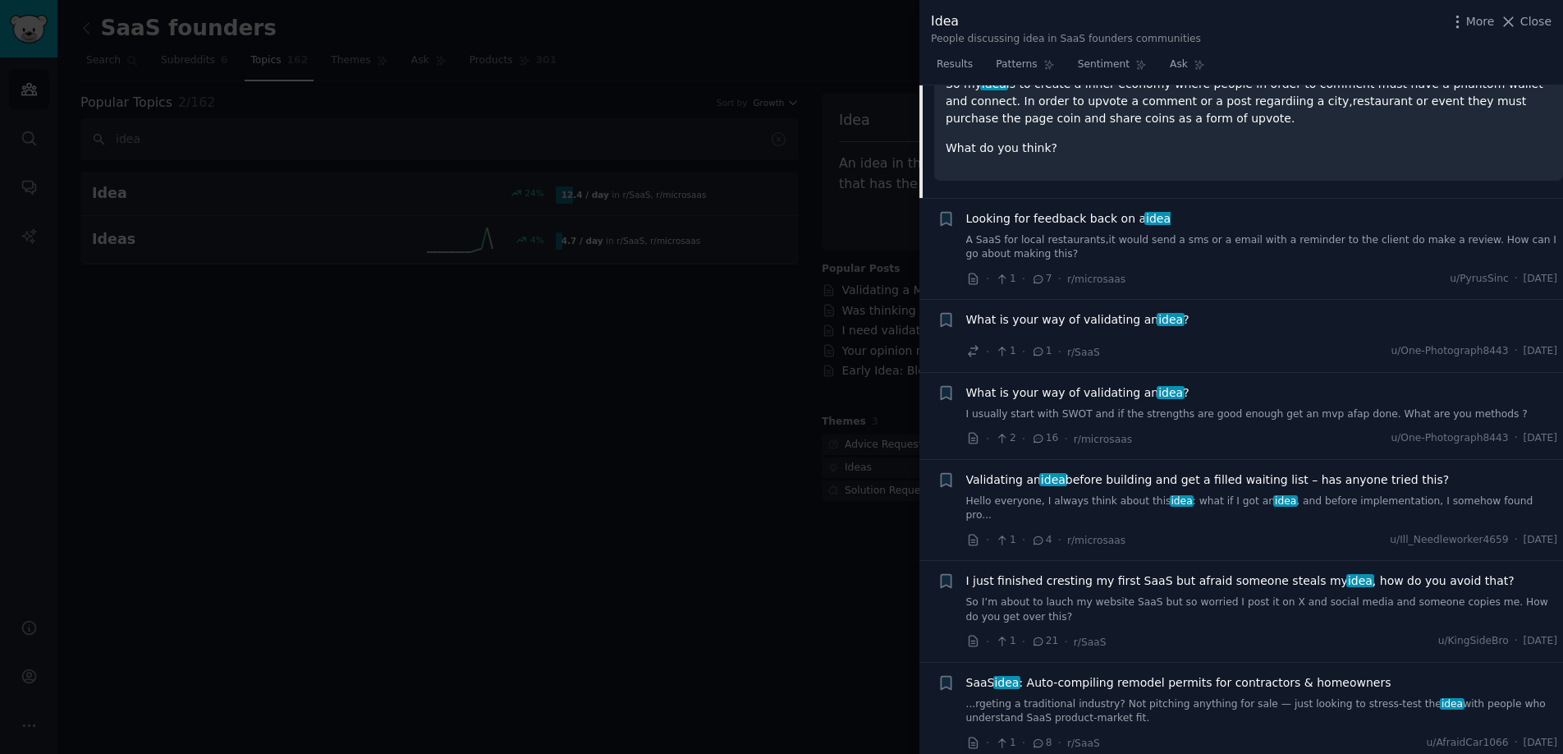
click at [1100, 245] on link "A SaaS for local restaurants,it would send a sms or a email with a reminder to …" at bounding box center [1262, 247] width 592 height 29
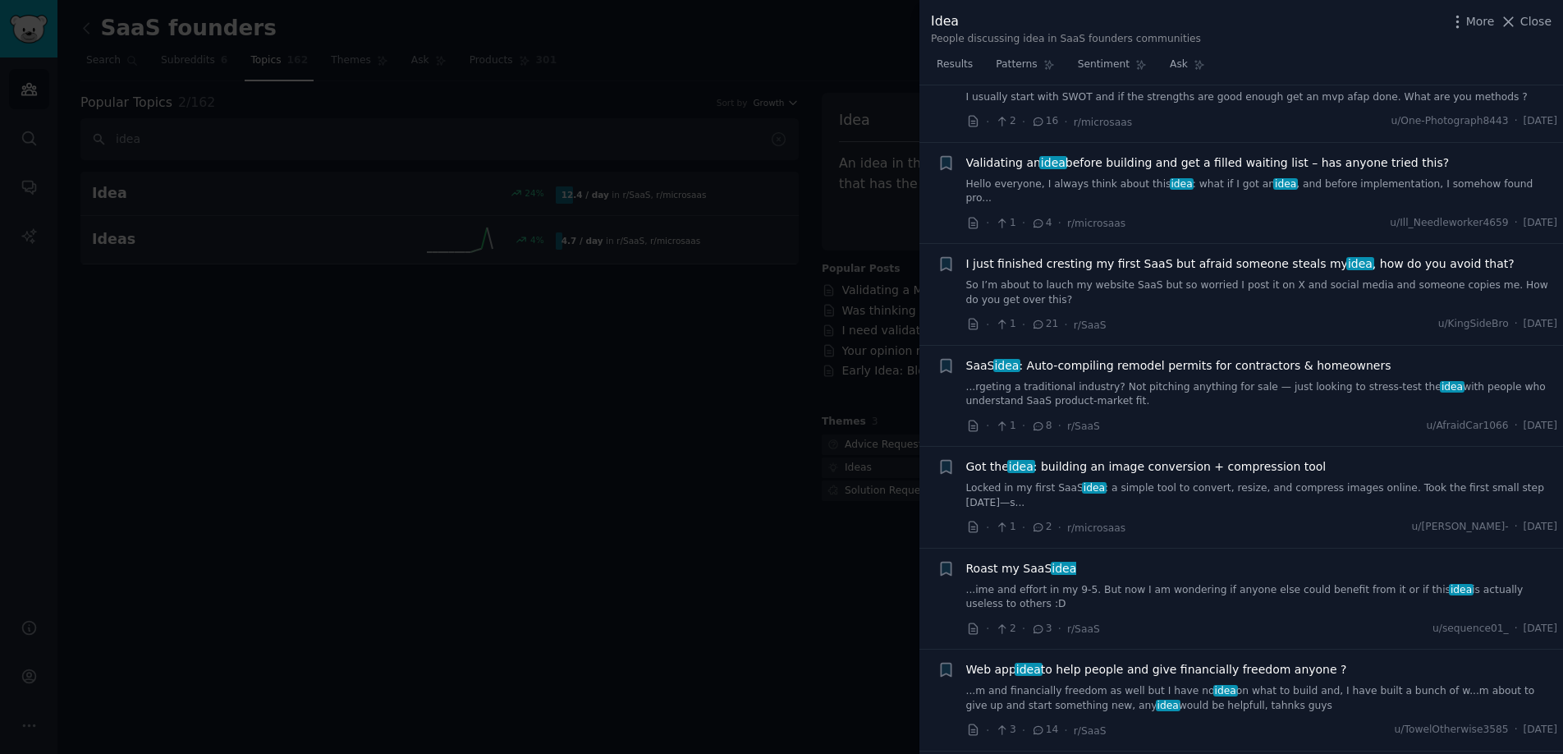
scroll to position [2707, 0]
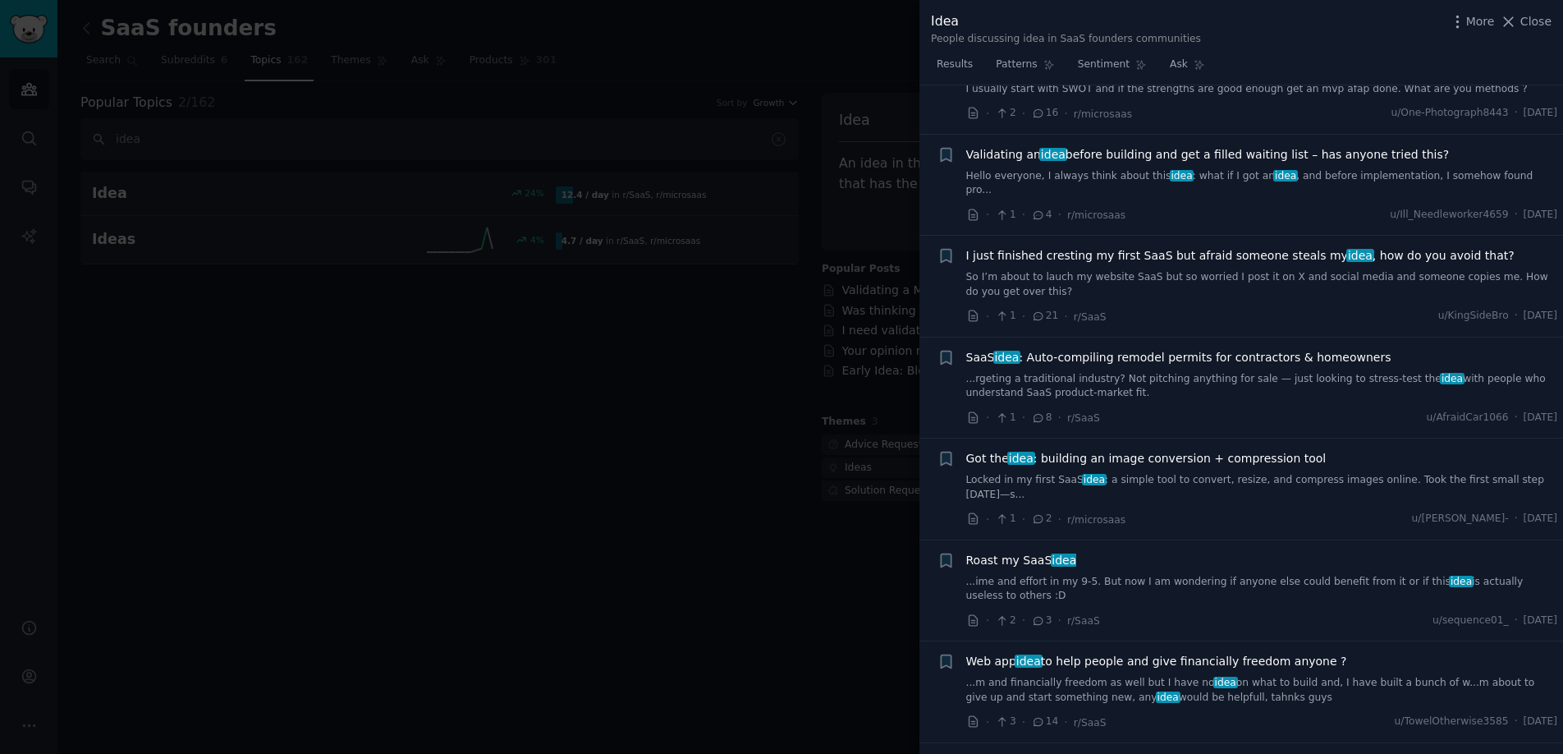
click at [1155, 372] on link "...rgeting a traditional industry? Not pitching anything for sale — just lookin…" at bounding box center [1262, 386] width 592 height 29
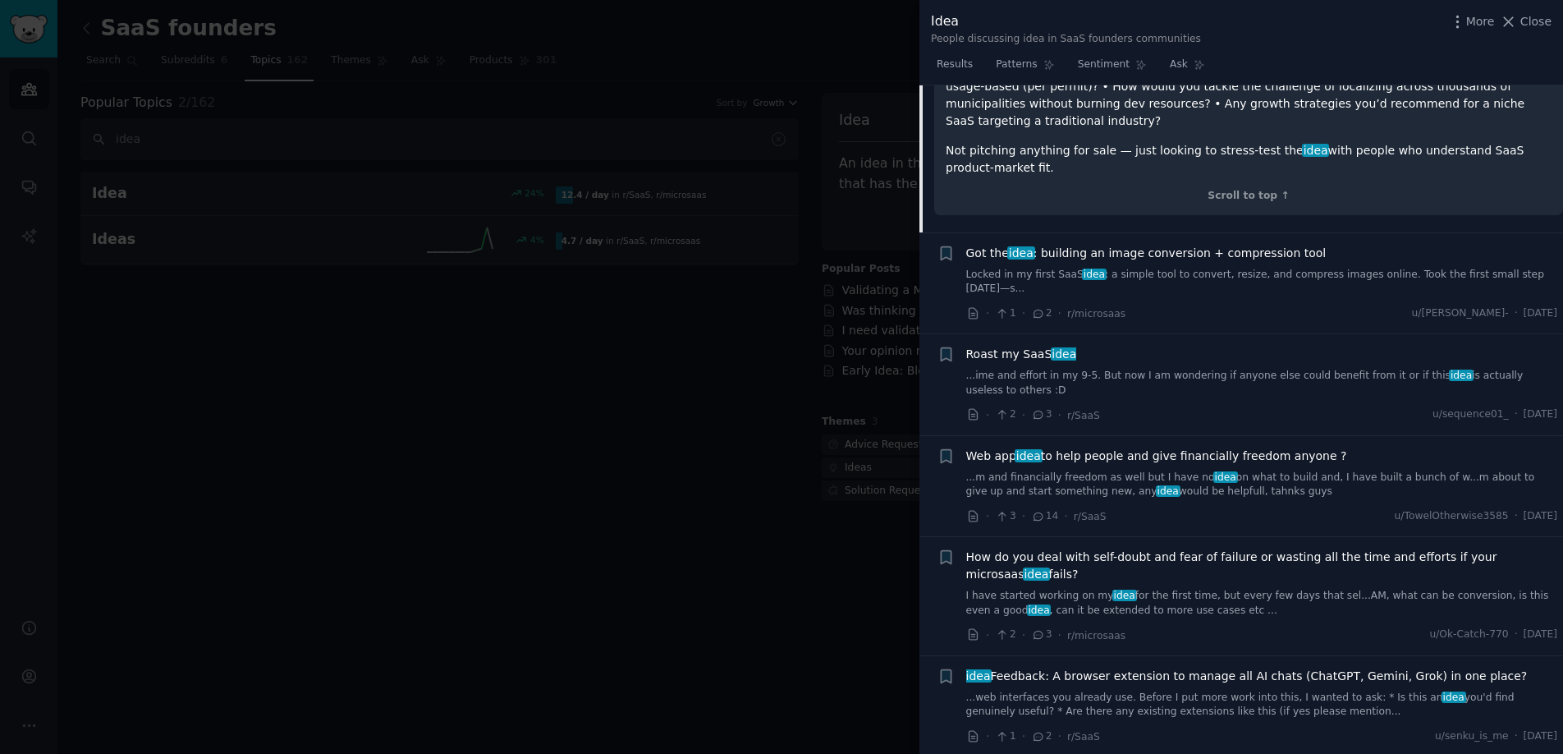
scroll to position [3158, 0]
click at [1167, 471] on link "...m and financially freedom as well but I have no idea on what to build and, I…" at bounding box center [1262, 485] width 592 height 29
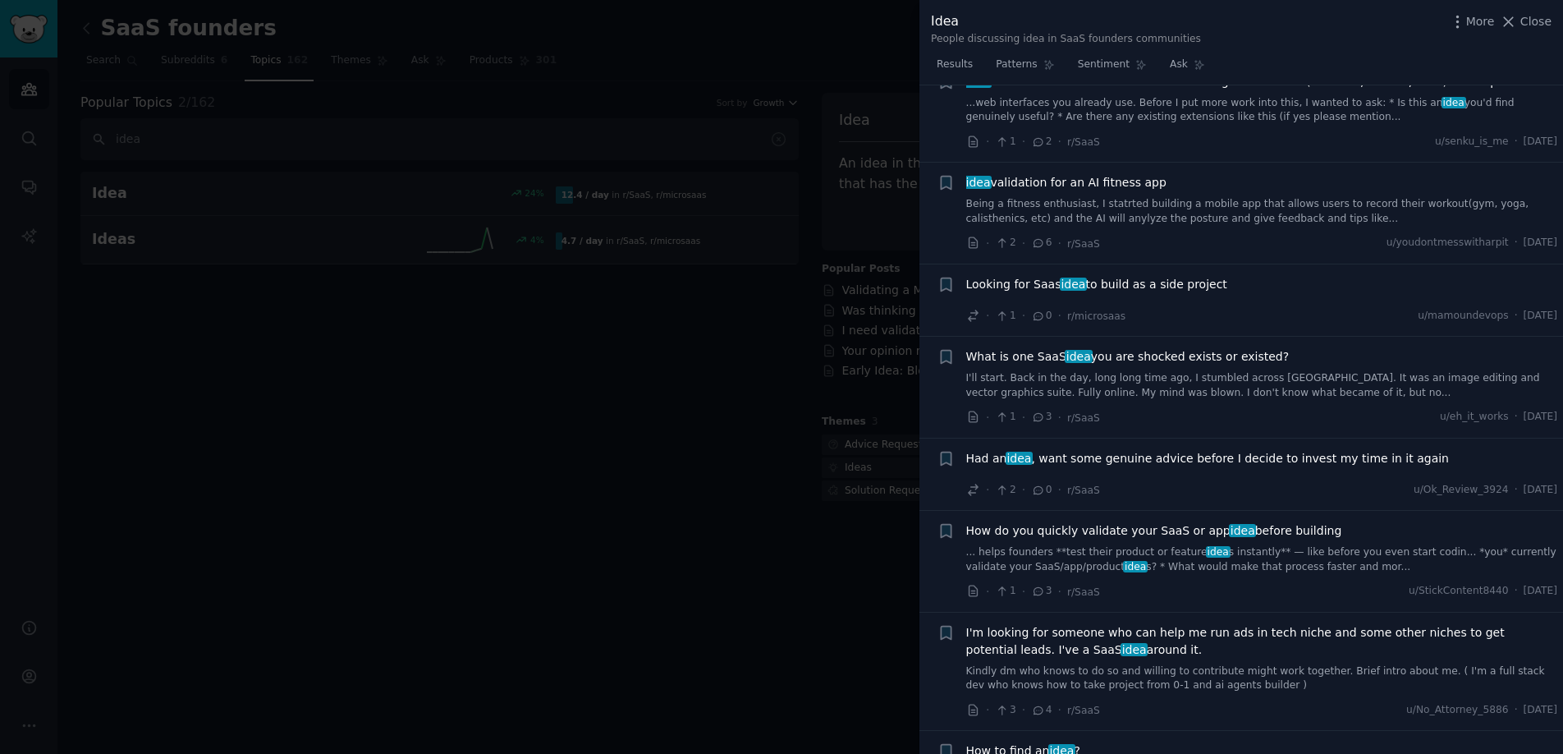
scroll to position [3556, 0]
click at [1219, 369] on link "I'll start. Back in the day, long long time ago, I stumbled across [GEOGRAPHIC_…" at bounding box center [1262, 383] width 592 height 29
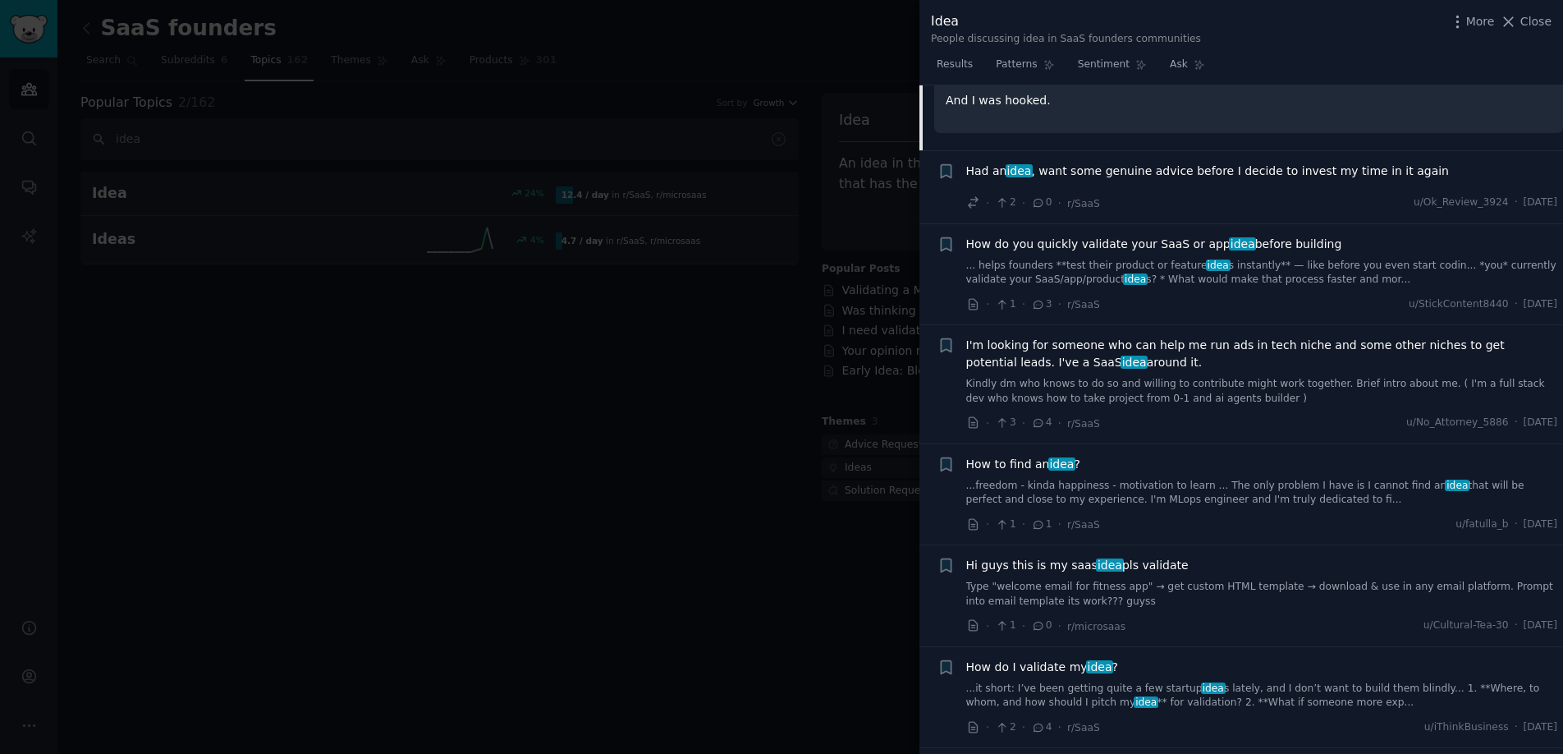
scroll to position [3851, 0]
click at [1175, 582] on link "Type "welcome email for fitness app" → get custom HTML template → download & us…" at bounding box center [1262, 596] width 592 height 29
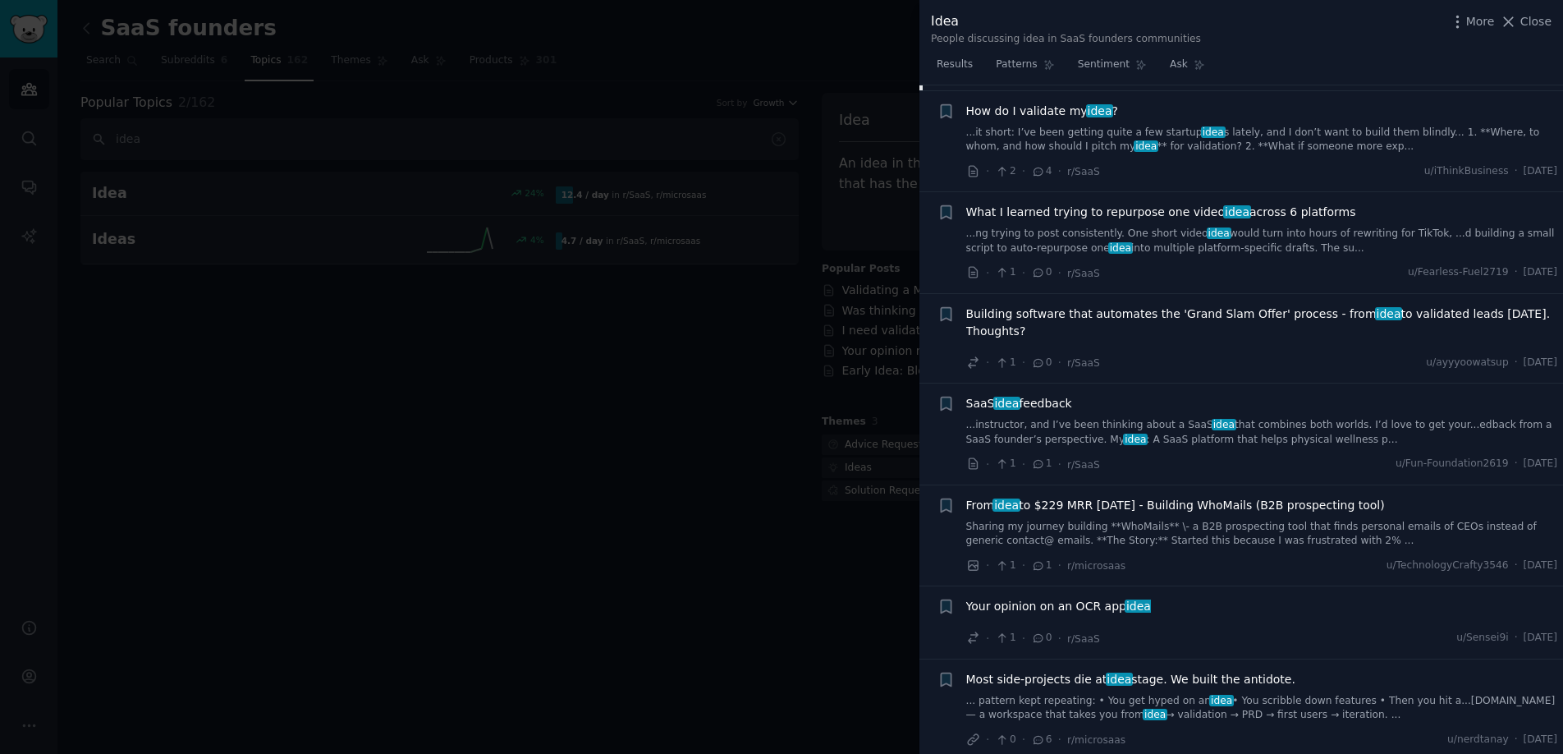
scroll to position [4351, 0]
click at [1178, 424] on link "...instructor, and I’ve been thinking about a SaaS idea that combines both worl…" at bounding box center [1262, 431] width 592 height 29
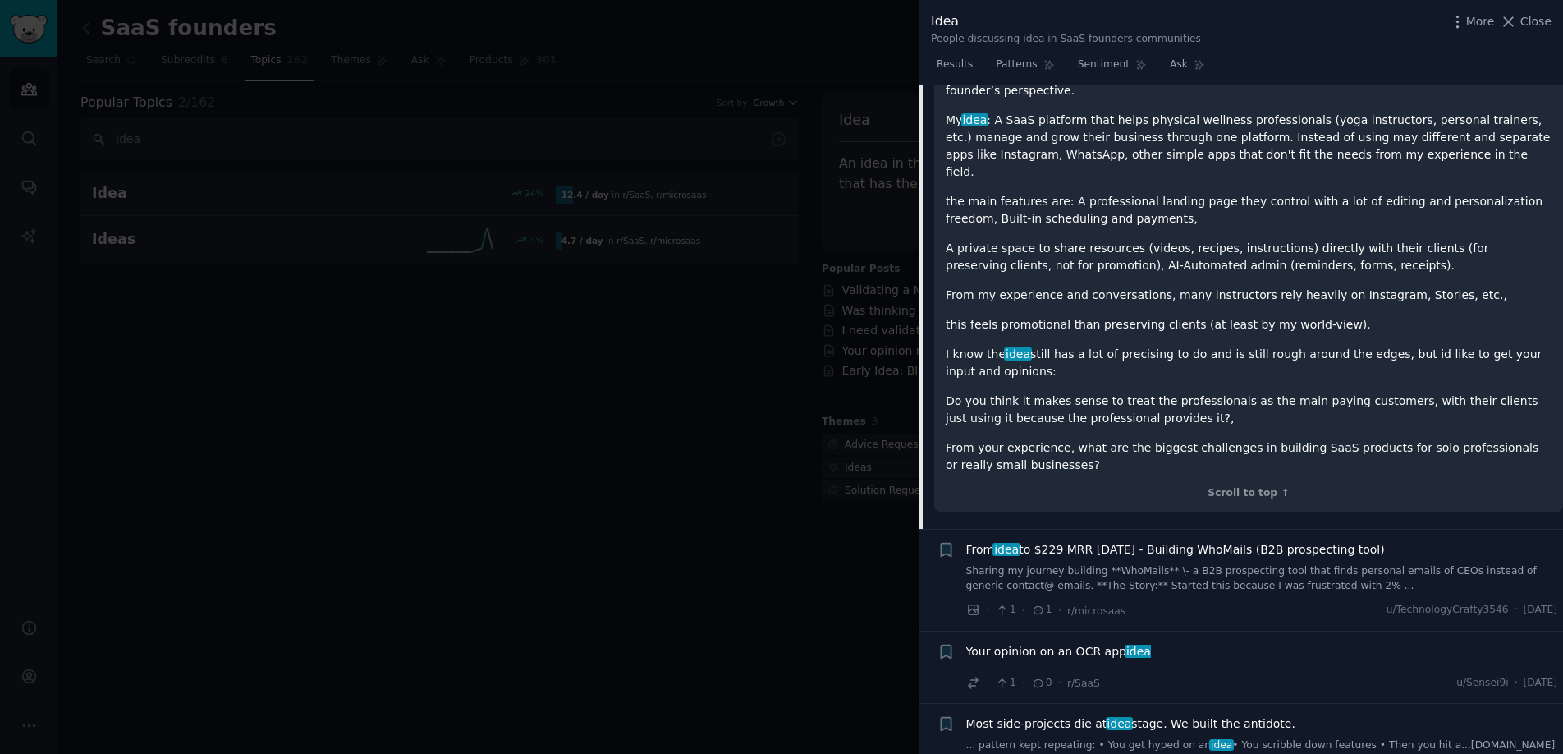
scroll to position [4625, 0]
click at [1515, 21] on icon at bounding box center [1508, 21] width 17 height 17
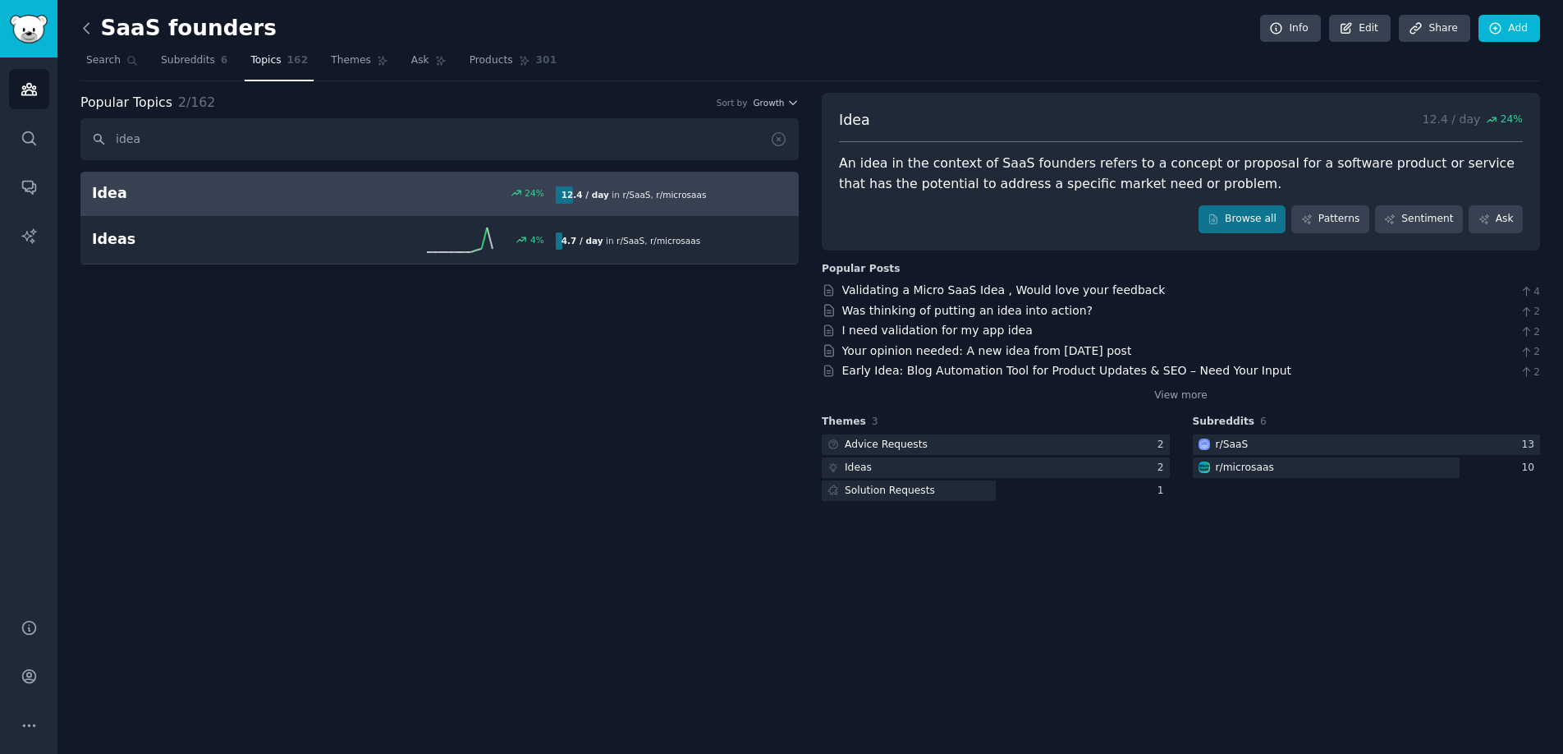
click at [89, 28] on icon at bounding box center [86, 28] width 17 height 17
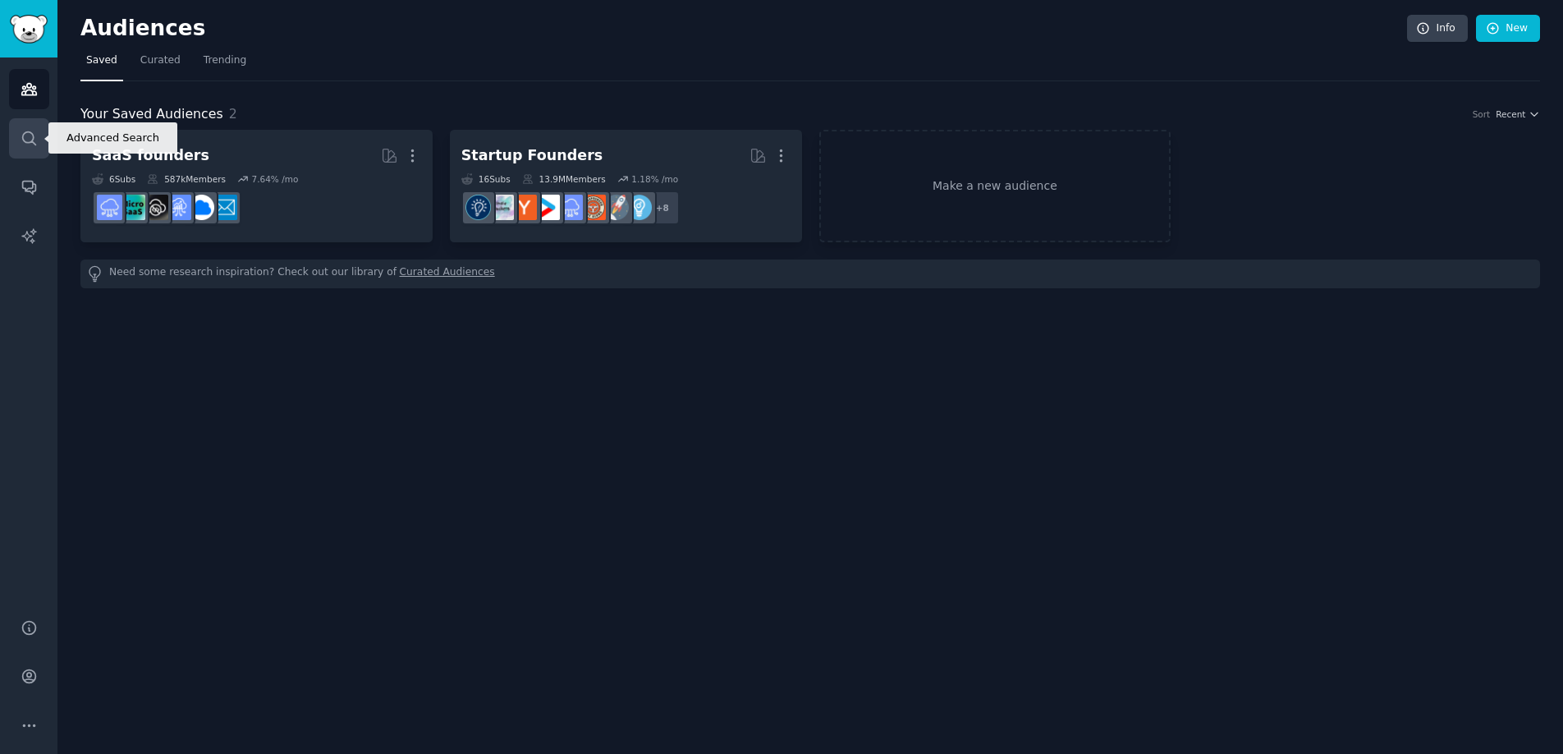
click at [25, 133] on icon "Sidebar" at bounding box center [29, 138] width 17 height 17
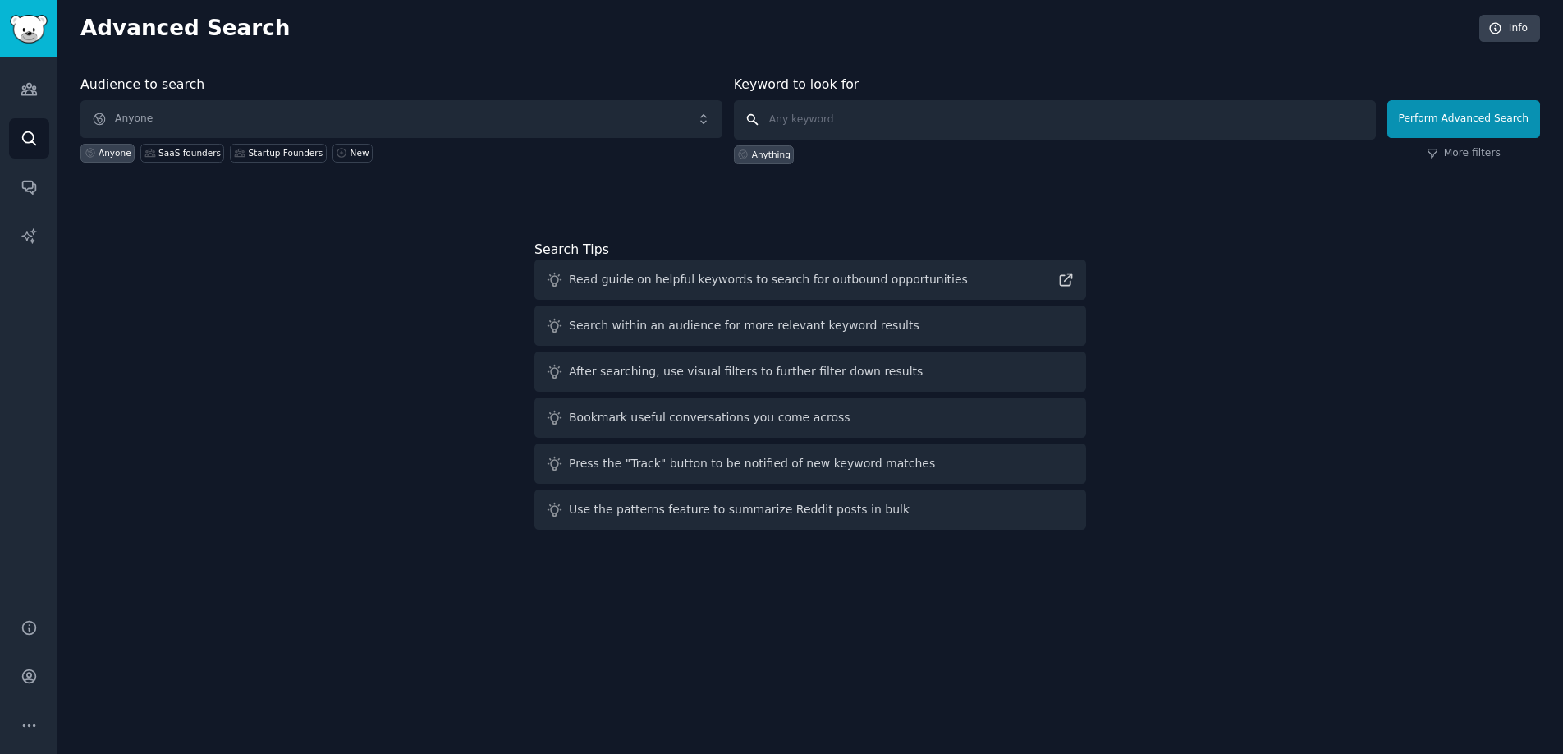
click at [824, 121] on input "text" at bounding box center [1055, 119] width 642 height 39
type input "problem"
click button "Perform Advanced Search" at bounding box center [1464, 119] width 153 height 38
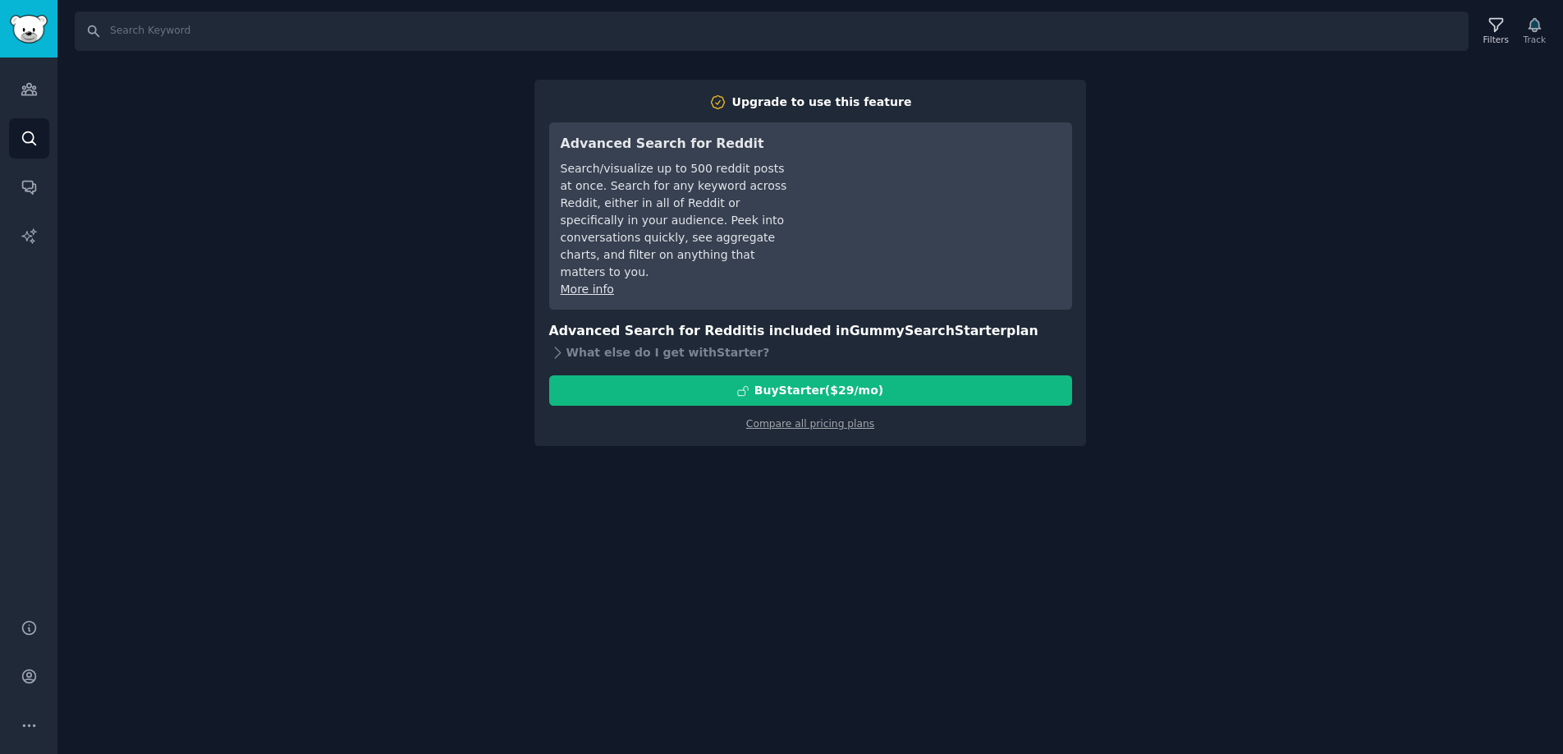
click at [255, 268] on div "Search Filters Track Upgrade to use this feature Advanced Search for Reddit Sea…" at bounding box center [810, 377] width 1506 height 754
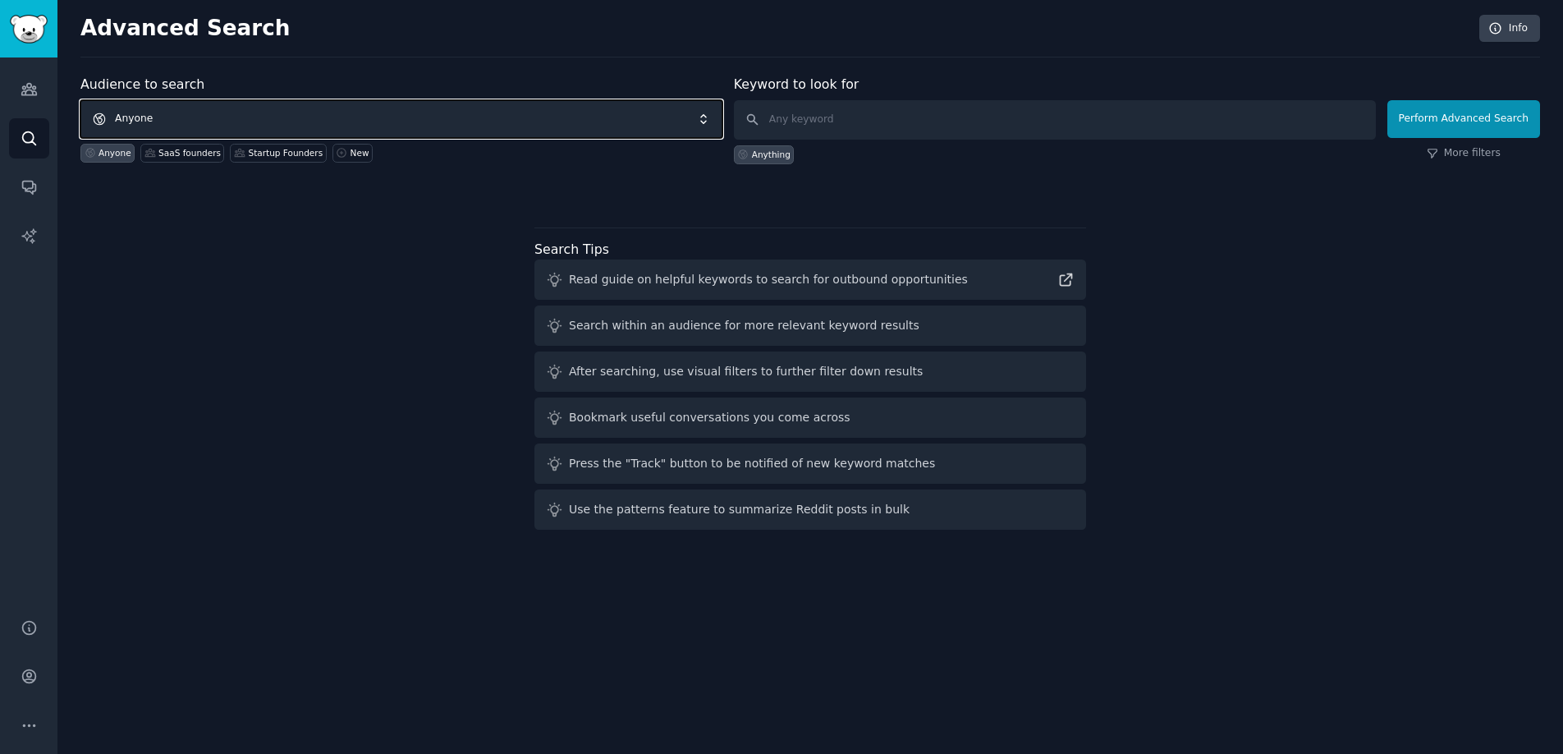
click at [173, 113] on span "Anyone" at bounding box center [401, 119] width 642 height 38
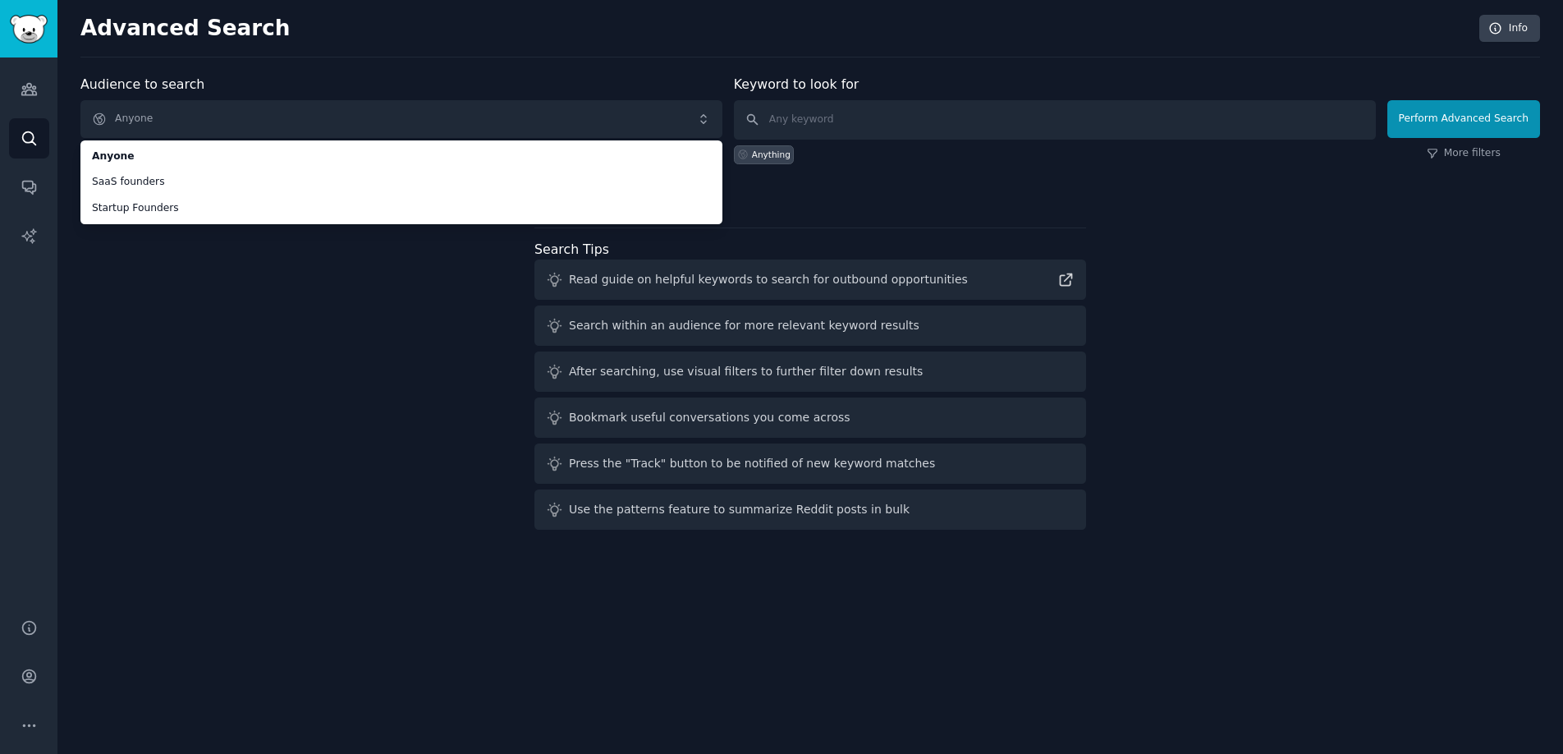
click at [433, 478] on div "Audience to search Anyone Anyone SaaS founders Startup Founders Anyone SaaS fou…" at bounding box center [810, 305] width 1460 height 461
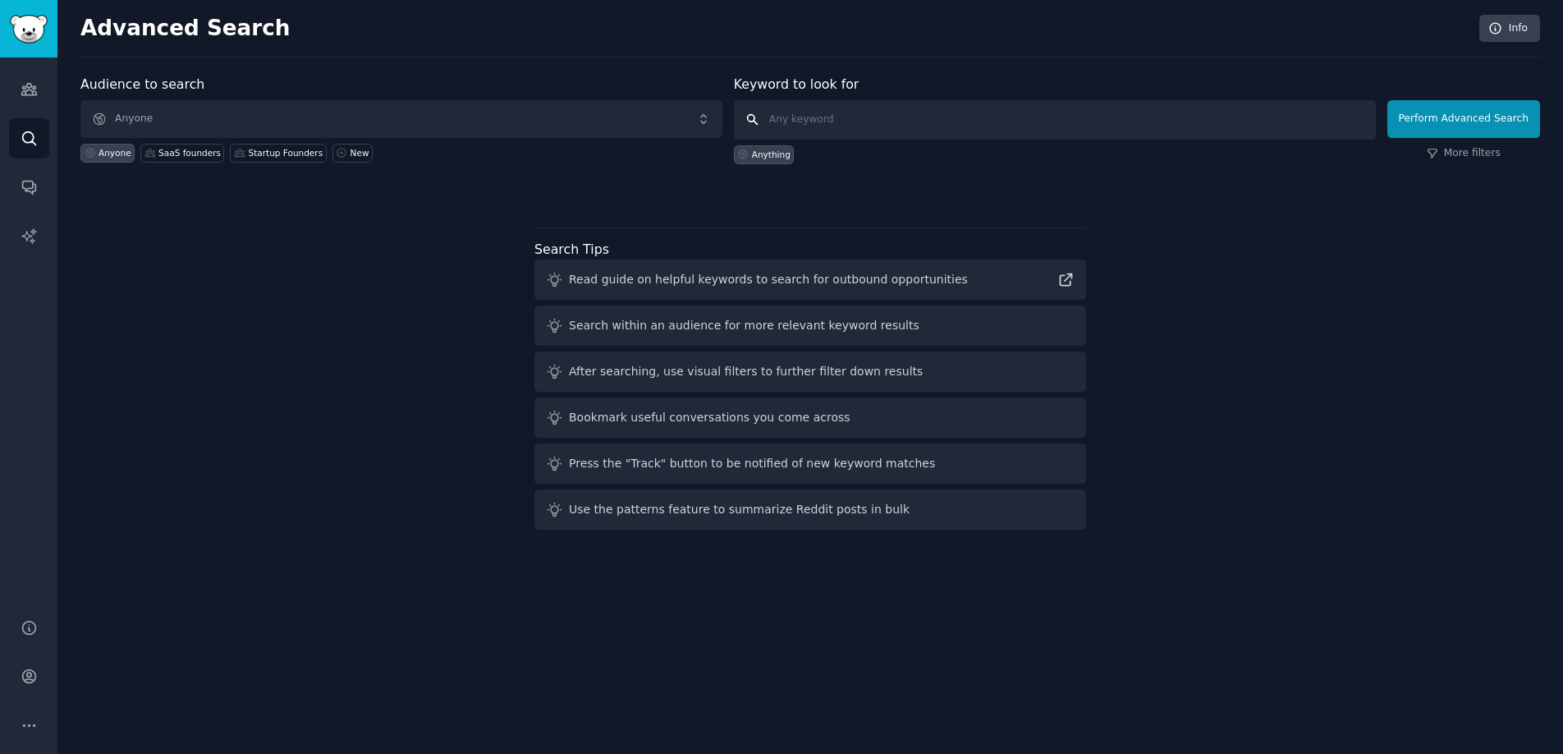
click at [790, 117] on input "text" at bounding box center [1055, 119] width 642 height 39
click at [549, 278] on icon at bounding box center [554, 279] width 17 height 17
click at [351, 122] on span "Anyone" at bounding box center [401, 119] width 642 height 38
click at [27, 94] on icon "Sidebar" at bounding box center [28, 89] width 15 height 11
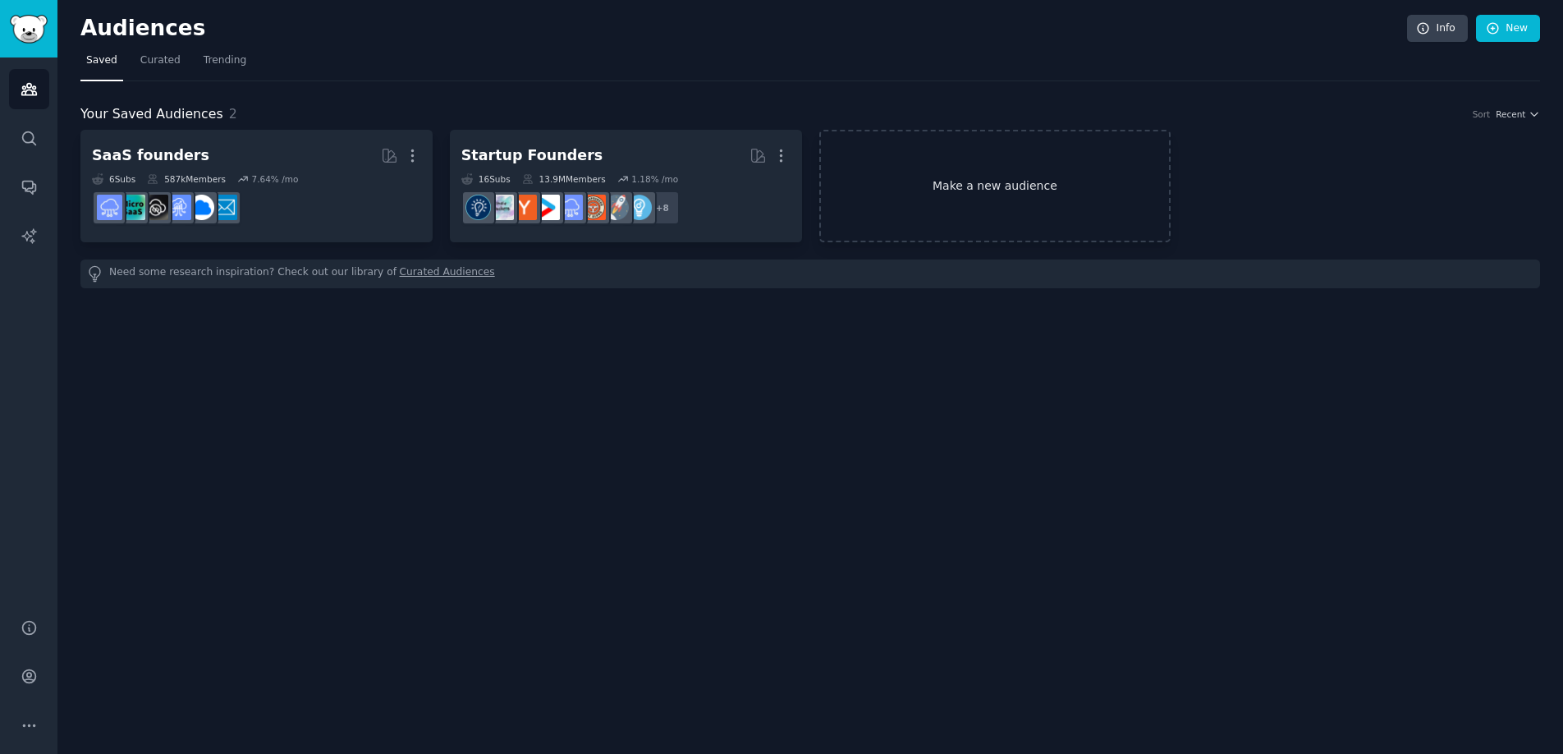
click at [1045, 147] on link "Make a new audience" at bounding box center [996, 186] width 352 height 112
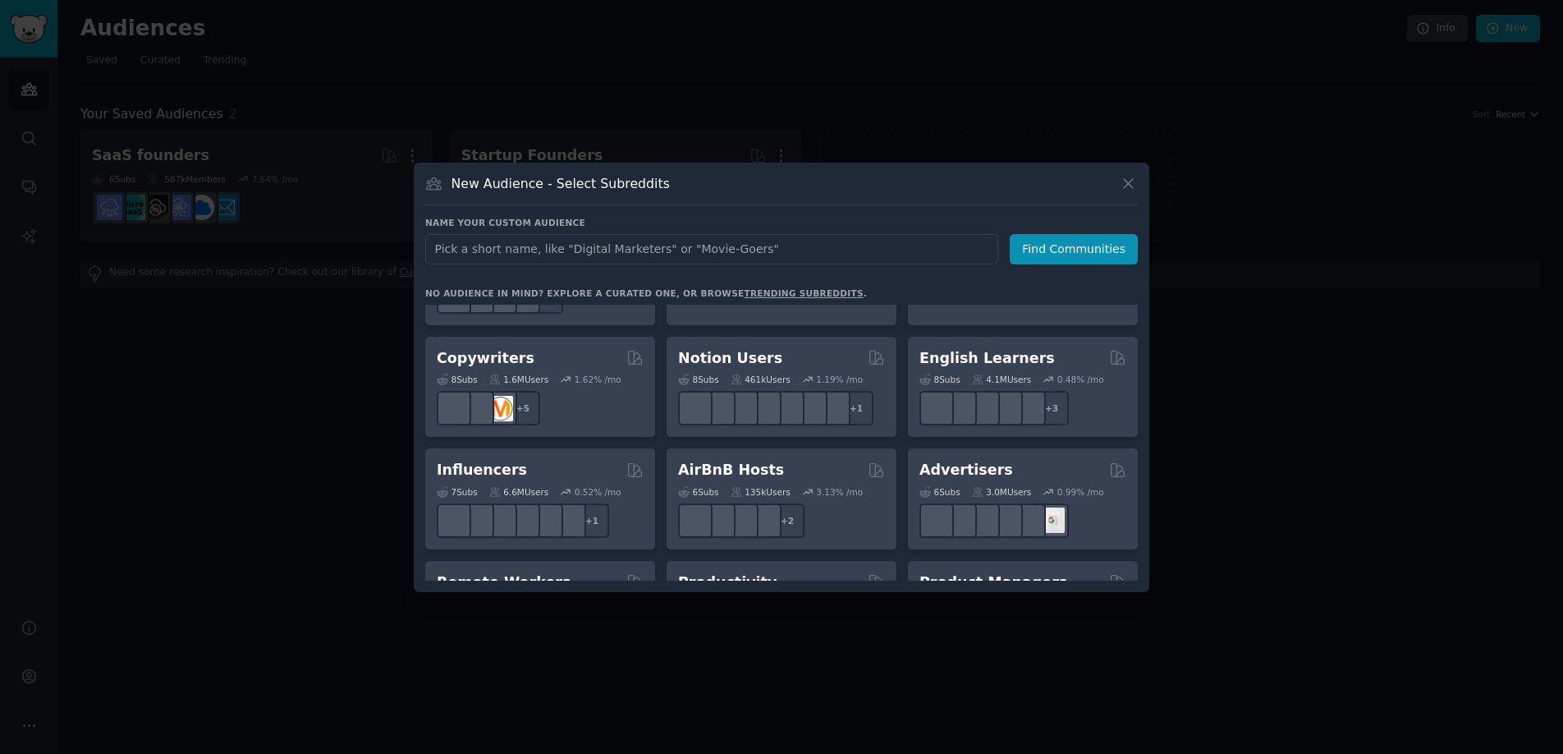
scroll to position [998, 0]
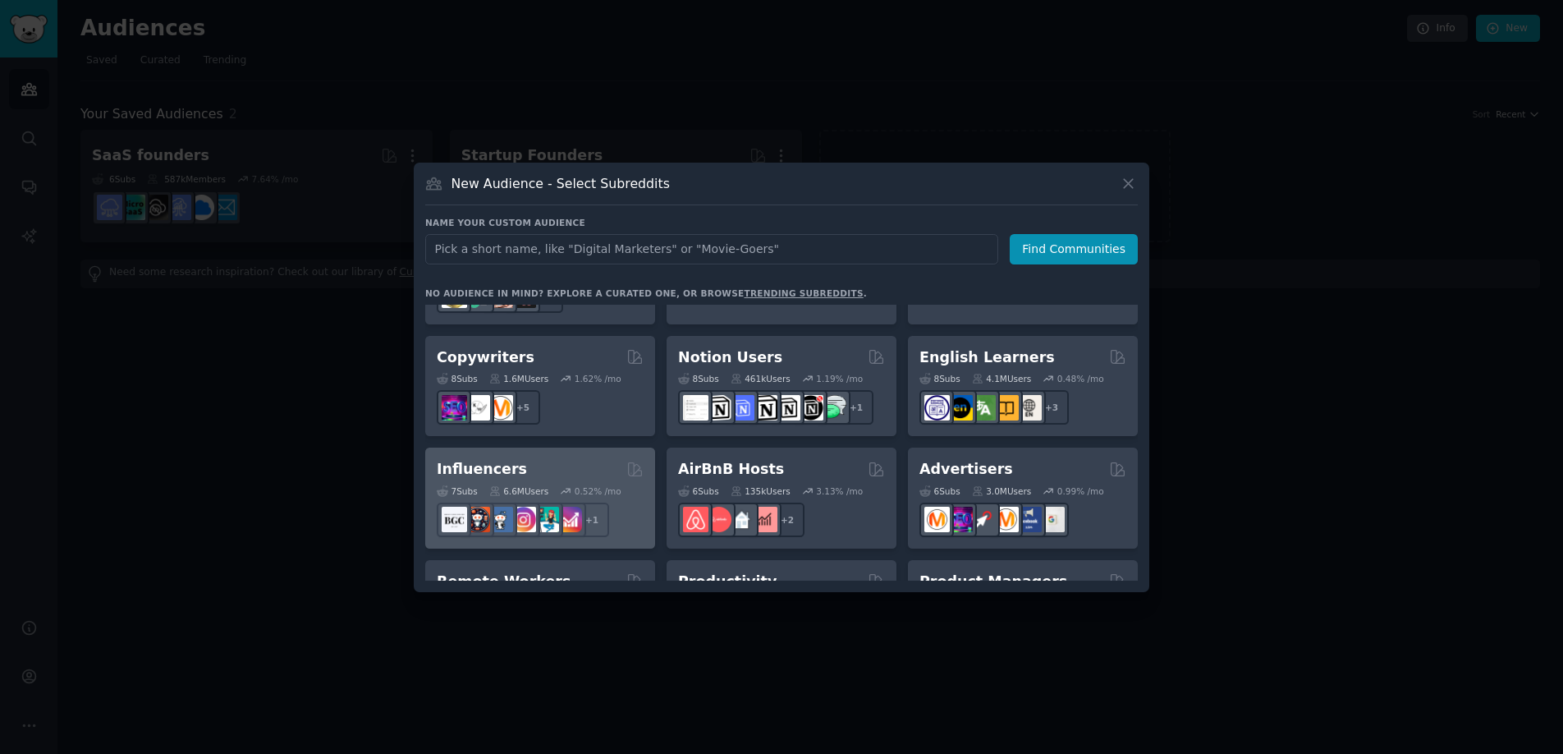
click at [565, 459] on div "Influencers" at bounding box center [540, 469] width 207 height 21
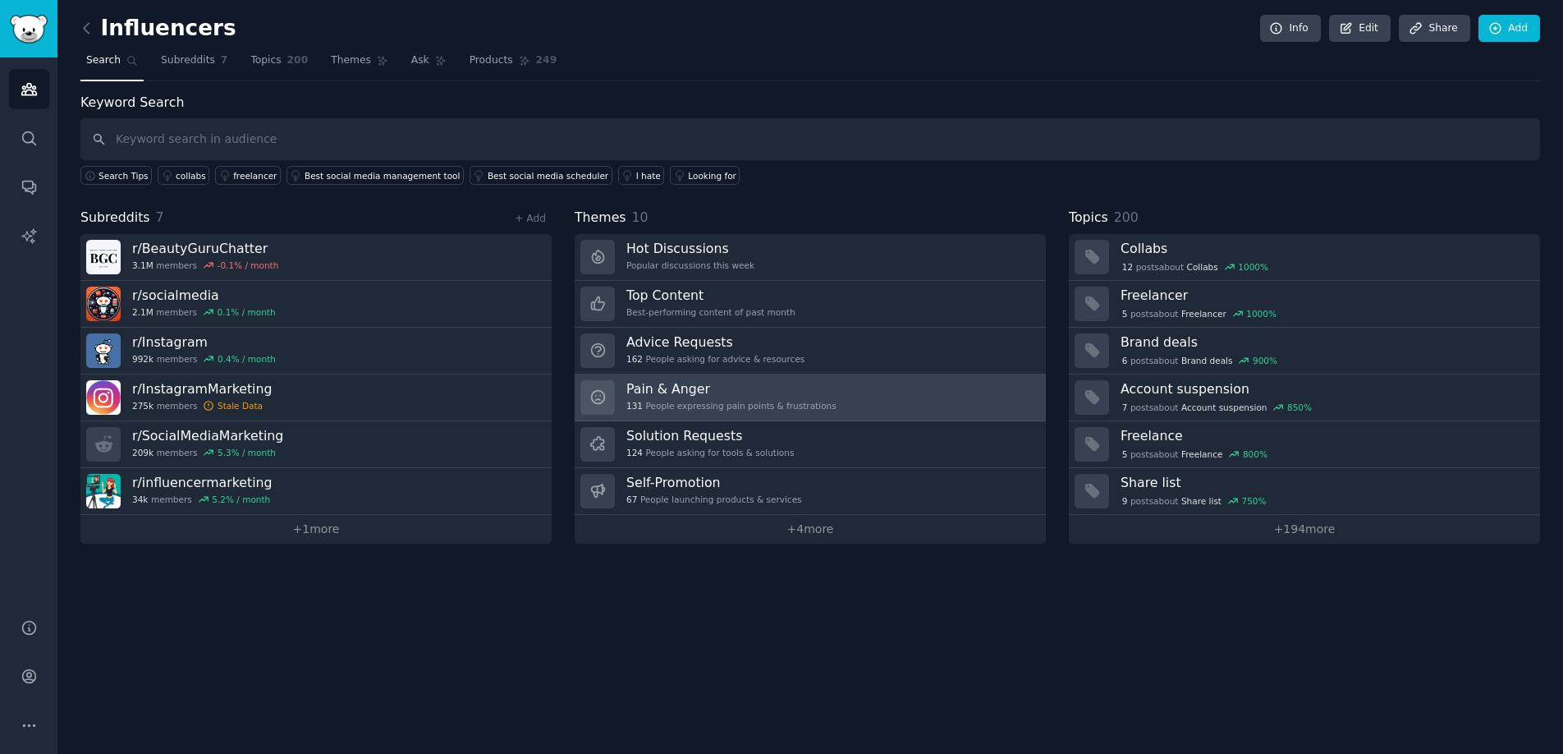
click at [816, 387] on h3 "Pain & Anger" at bounding box center [732, 388] width 210 height 17
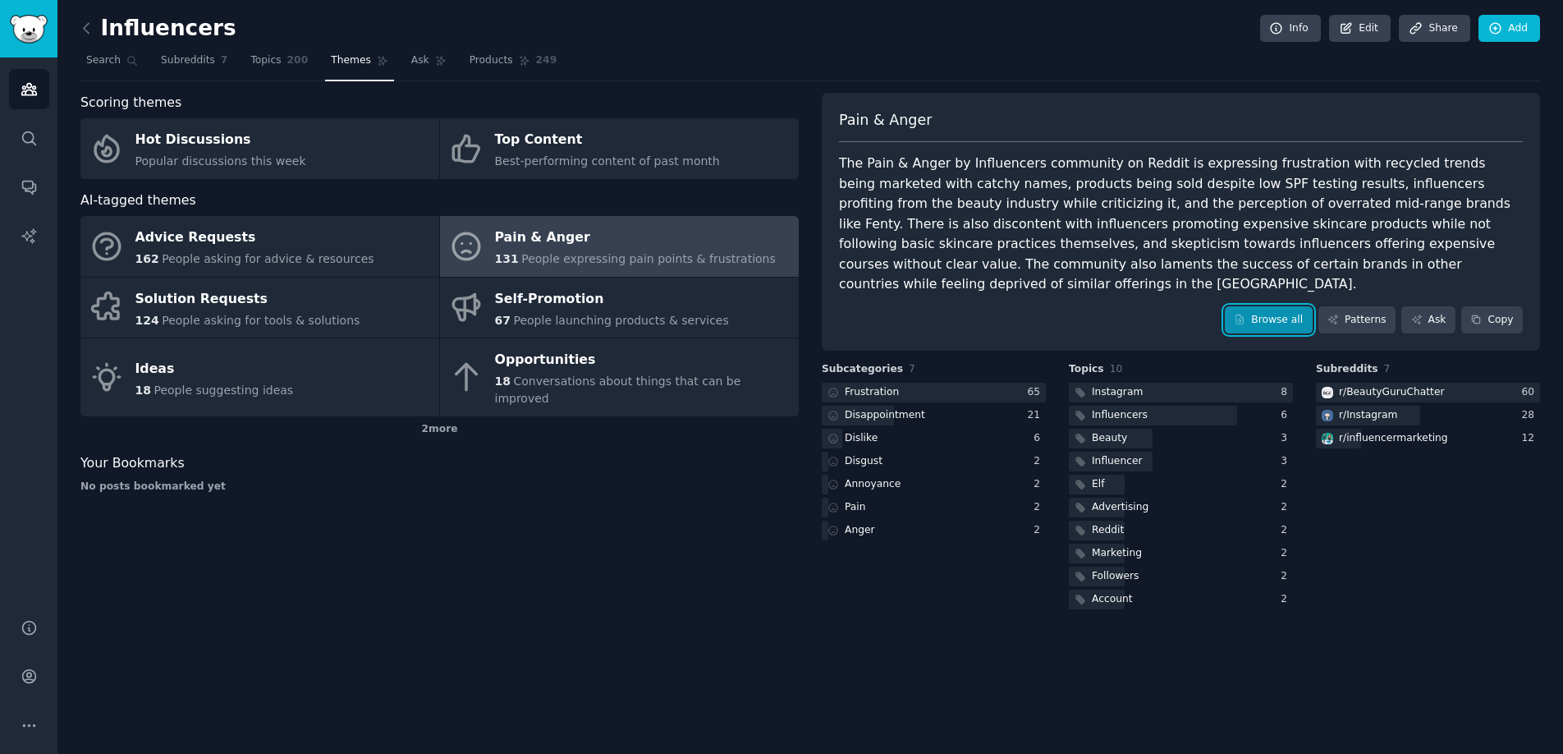
click at [1282, 306] on link "Browse all" at bounding box center [1269, 320] width 88 height 28
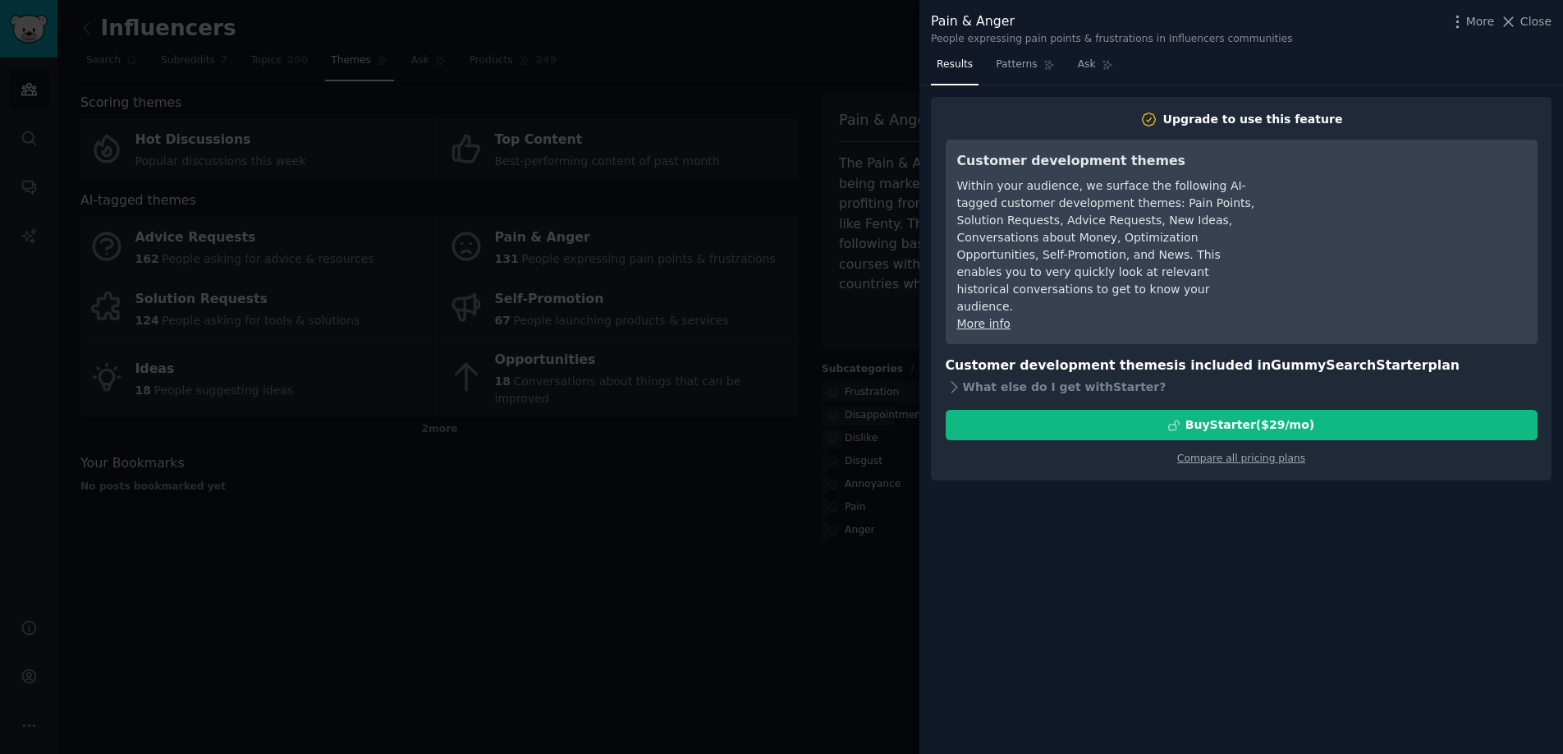
click at [707, 101] on div at bounding box center [781, 377] width 1563 height 754
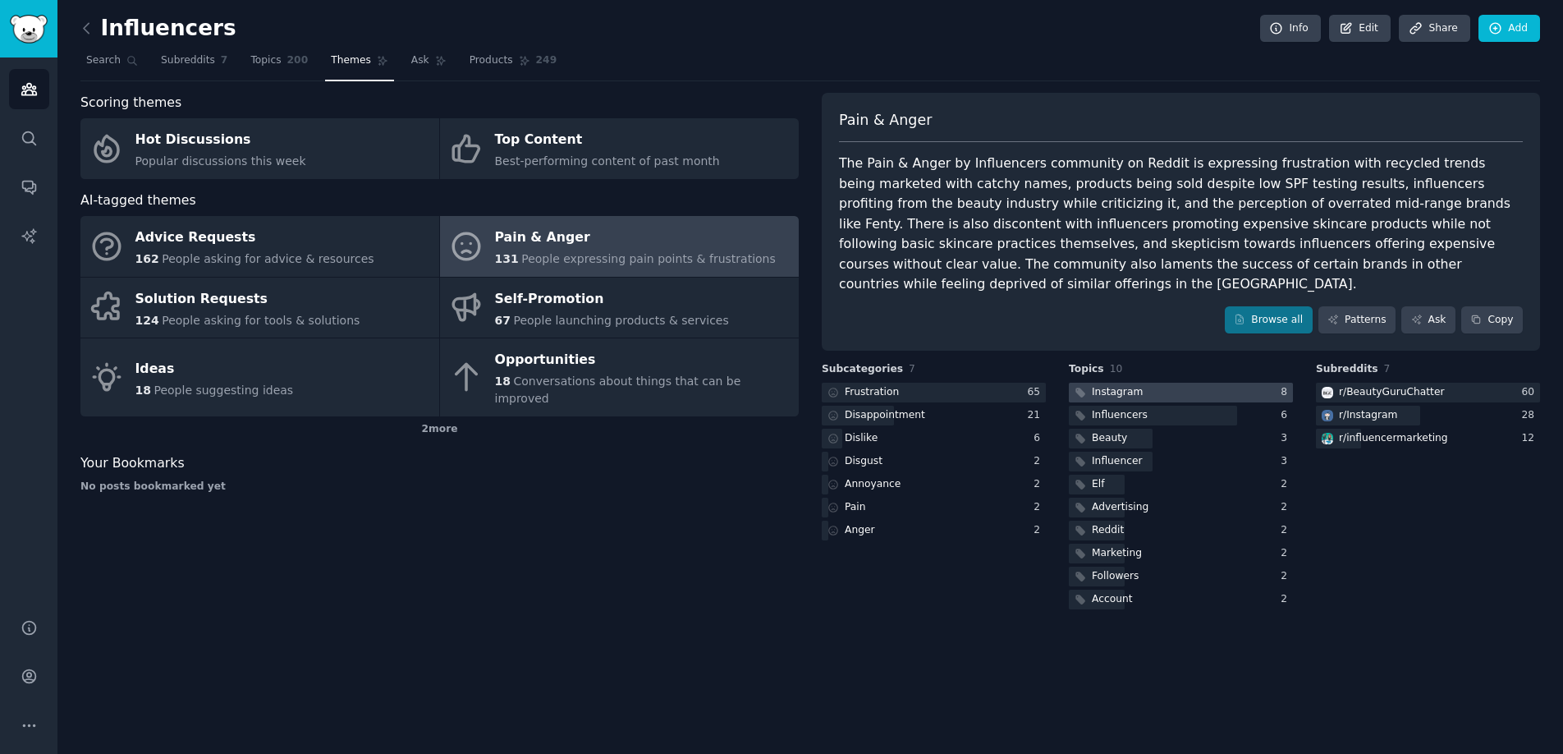
click at [1089, 383] on div "Instagram" at bounding box center [1107, 393] width 77 height 21
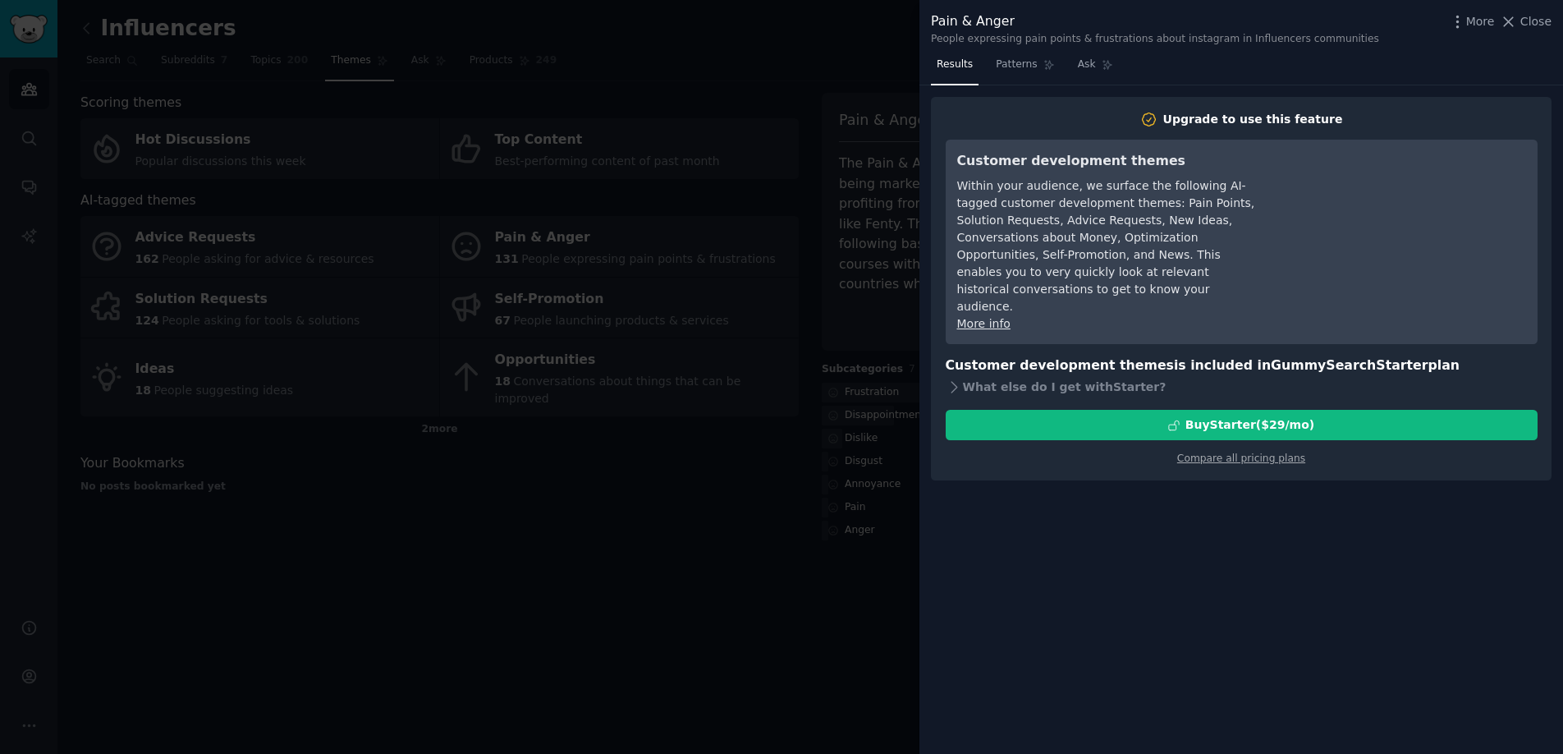
click at [841, 305] on div at bounding box center [781, 377] width 1563 height 754
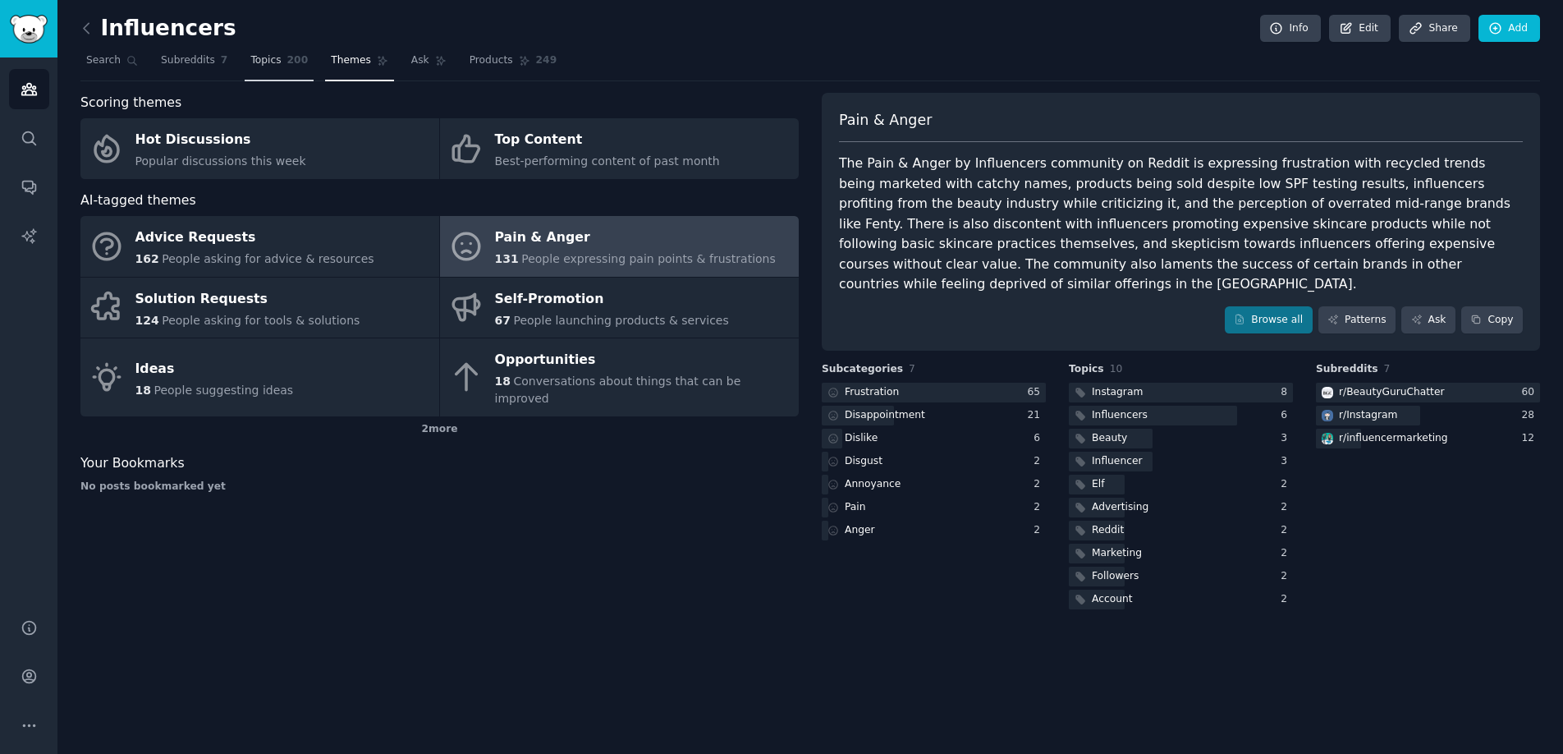
click at [245, 54] on link "Topics 200" at bounding box center [279, 65] width 69 height 34
